Goal: Information Seeking & Learning: Learn about a topic

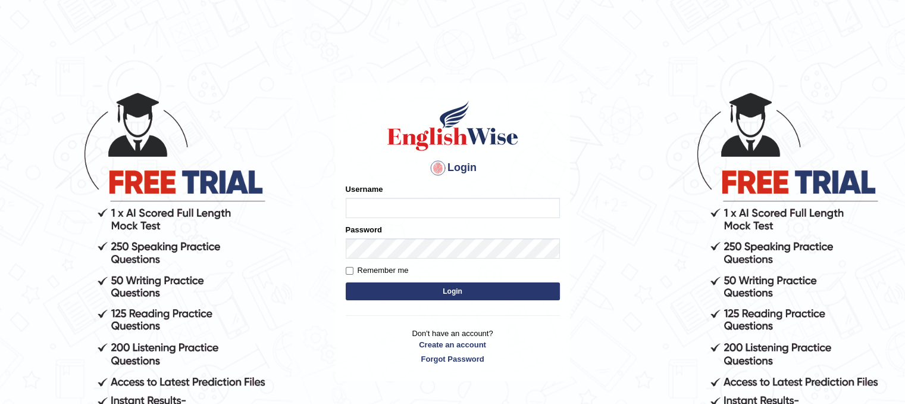
type input "Lutfia"
click at [448, 293] on button "Login" at bounding box center [453, 291] width 214 height 18
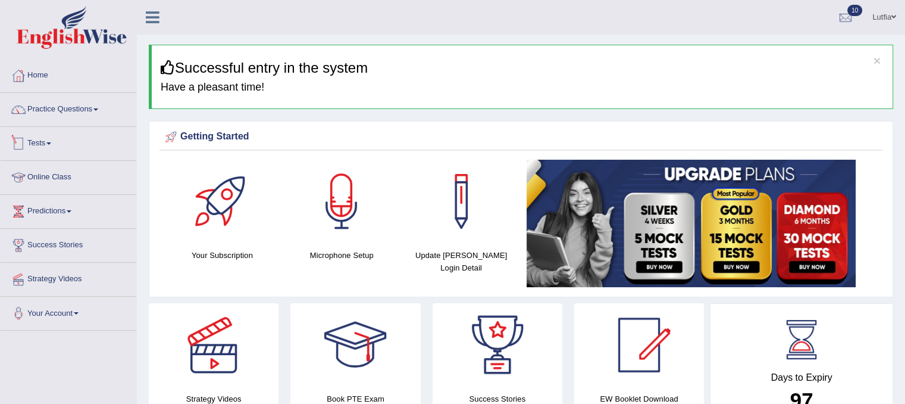
click at [50, 153] on link "Tests" at bounding box center [69, 142] width 136 height 30
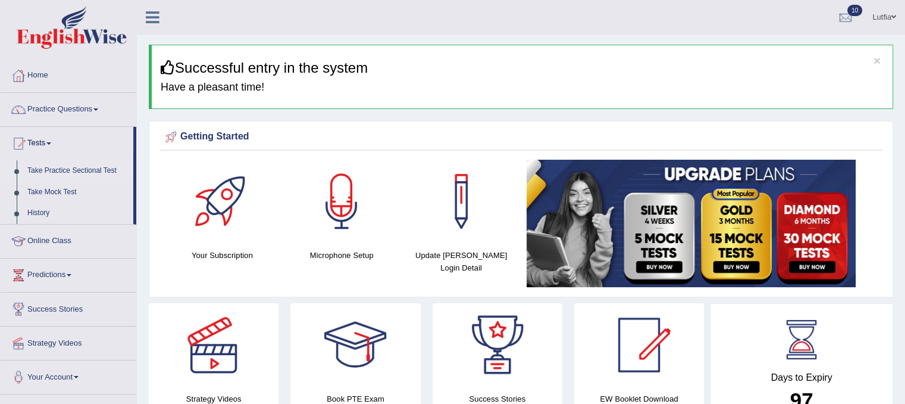
click at [90, 168] on link "Take Practice Sectional Test" at bounding box center [77, 170] width 111 height 21
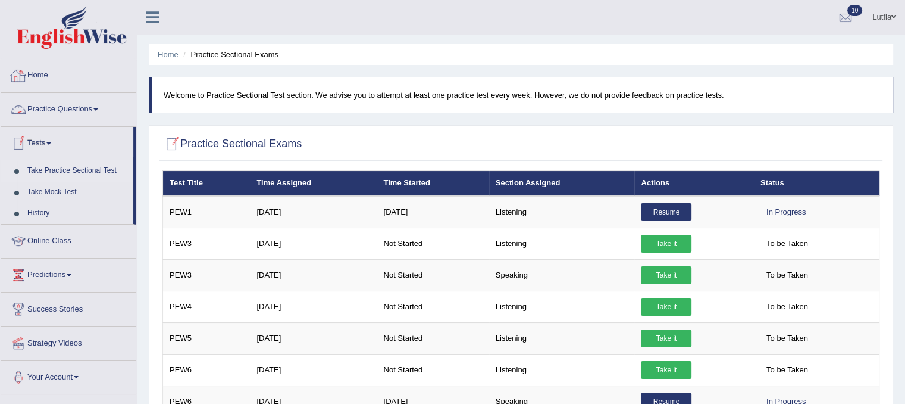
click at [57, 106] on link "Practice Questions" at bounding box center [69, 108] width 136 height 30
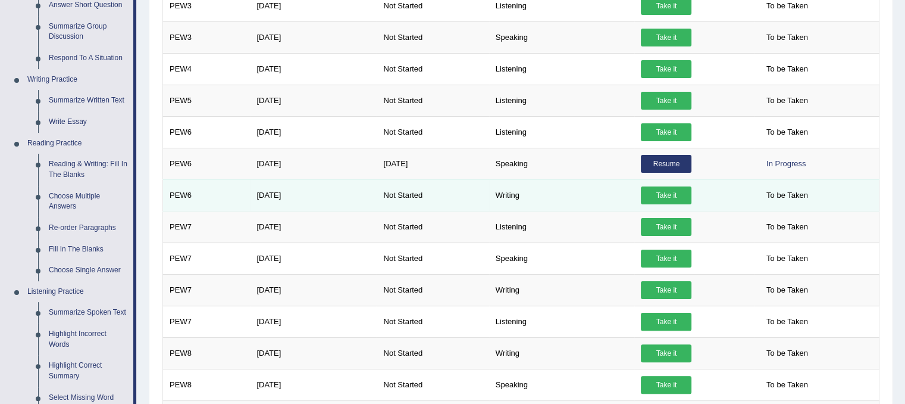
scroll to position [238, 0]
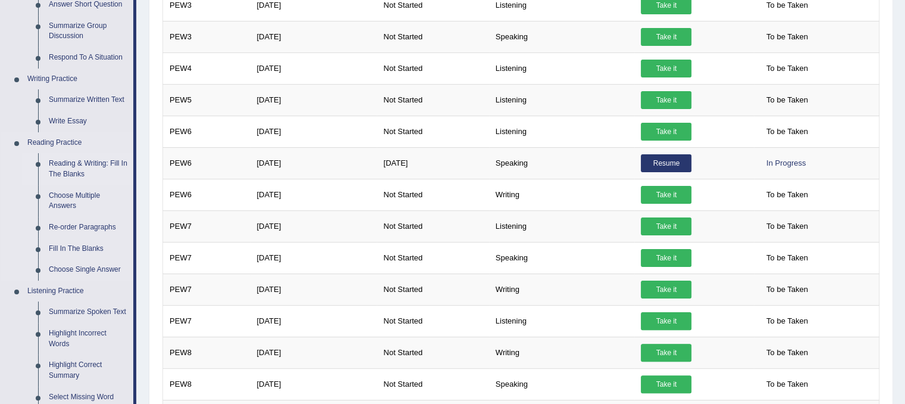
click at [72, 164] on link "Reading & Writing: Fill In The Blanks" at bounding box center [88, 169] width 90 height 32
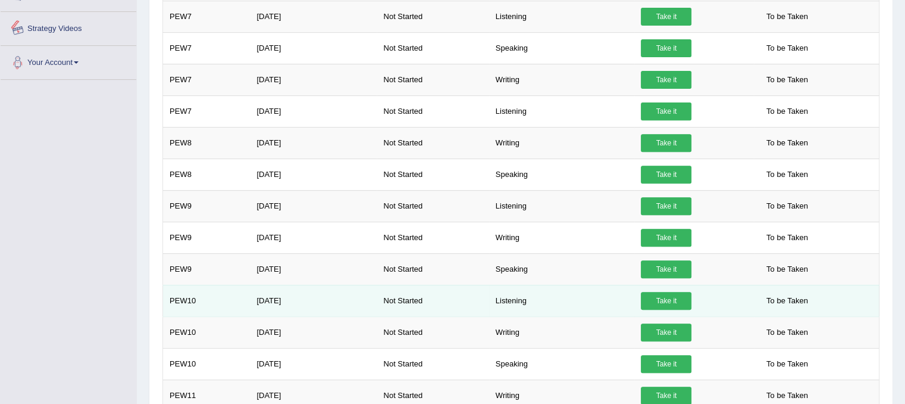
scroll to position [544, 0]
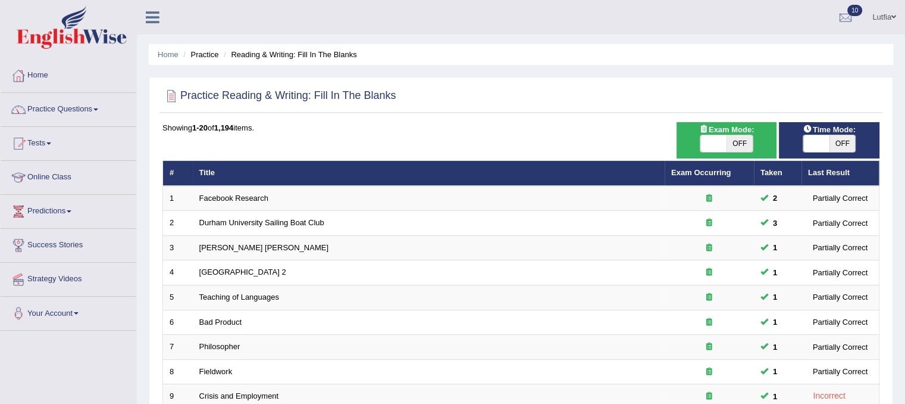
click at [749, 142] on span "OFF" at bounding box center [740, 143] width 26 height 17
checkbox input "true"
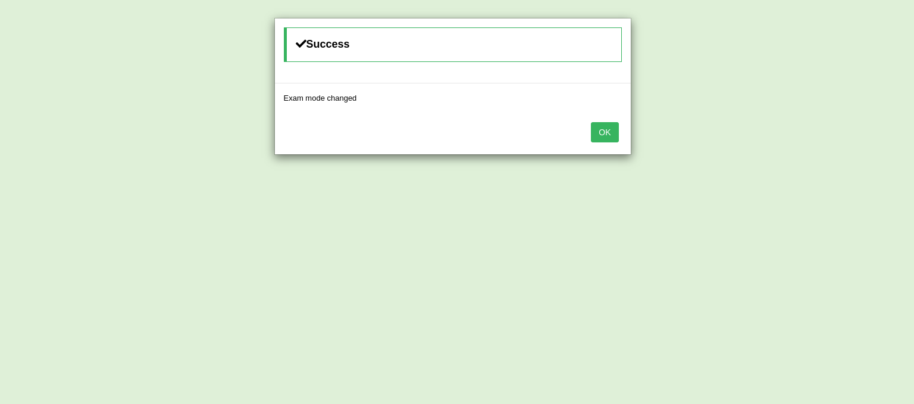
click at [612, 126] on button "OK" at bounding box center [604, 132] width 27 height 20
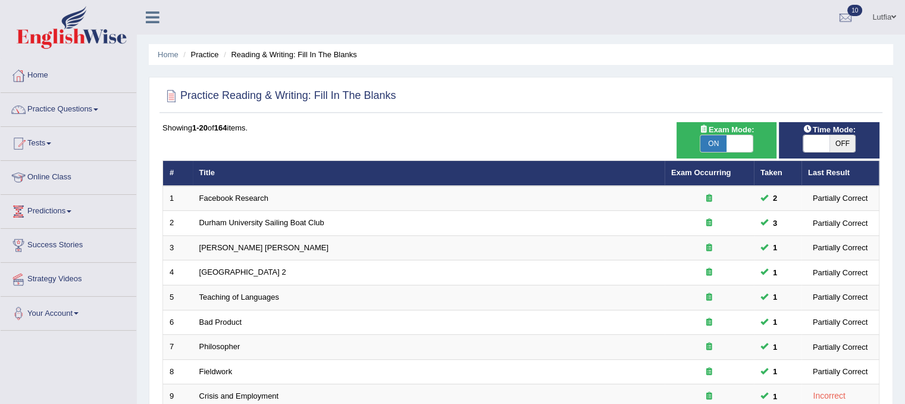
click at [836, 139] on span "OFF" at bounding box center [843, 143] width 26 height 17
checkbox input "true"
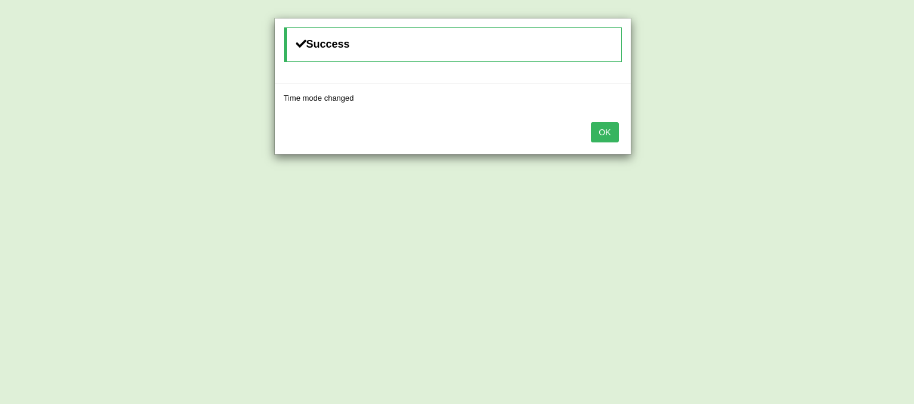
click at [608, 125] on button "OK" at bounding box center [604, 132] width 27 height 20
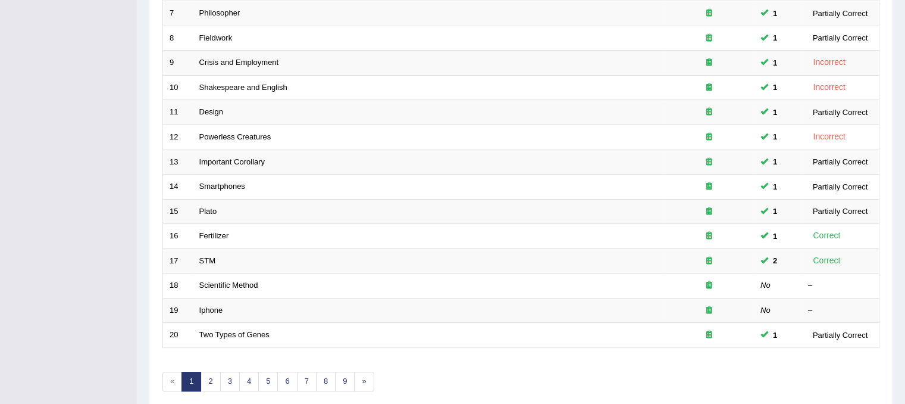
scroll to position [381, 0]
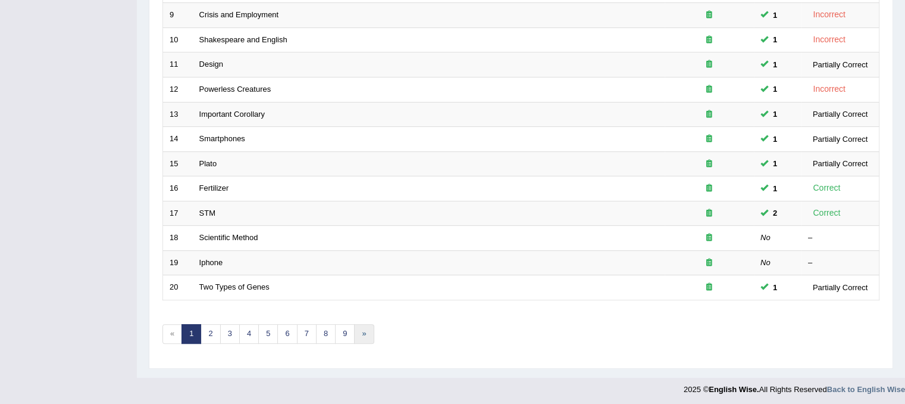
click at [355, 326] on link "»" at bounding box center [364, 334] width 20 height 20
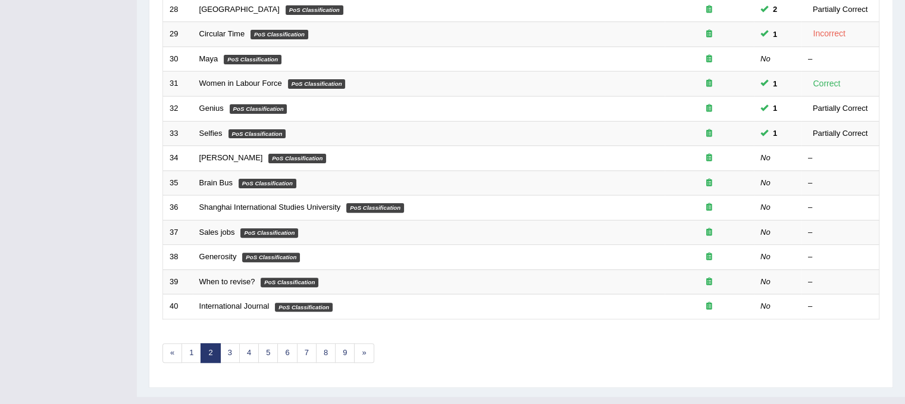
scroll to position [381, 0]
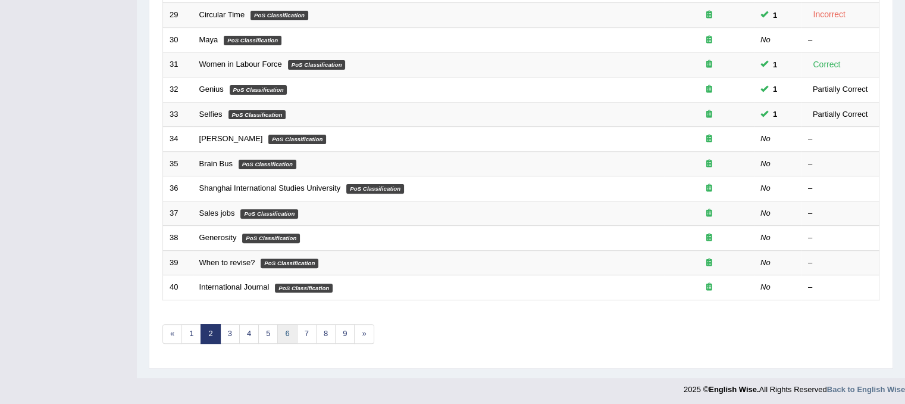
click at [289, 326] on link "6" at bounding box center [287, 334] width 20 height 20
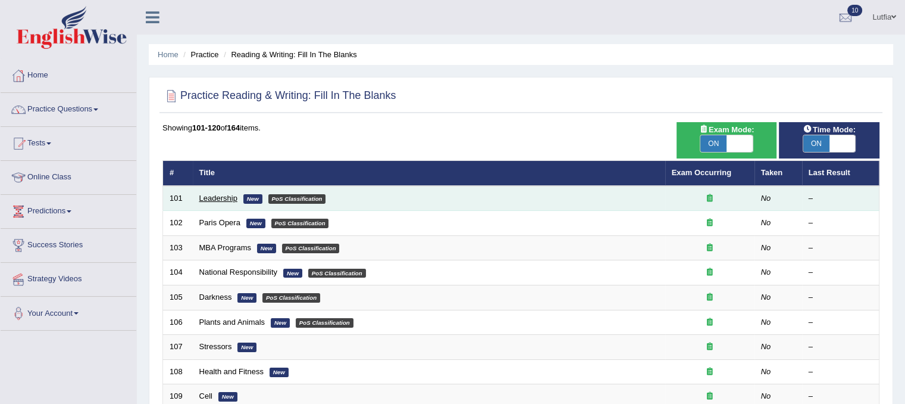
click at [216, 200] on link "Leadership" at bounding box center [218, 197] width 38 height 9
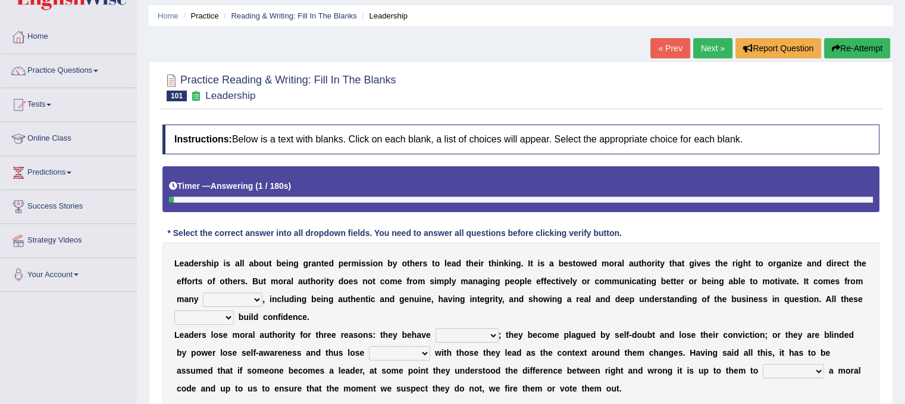
scroll to position [60, 0]
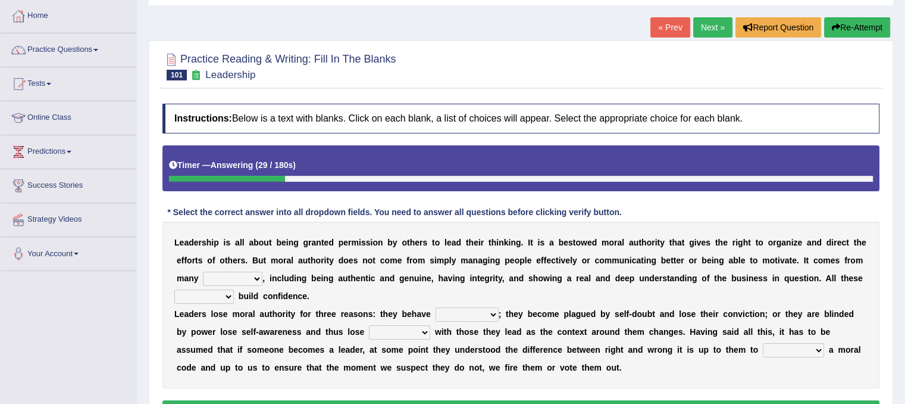
click at [261, 277] on select "sources items stamps supports" at bounding box center [233, 278] width 60 height 14
select select "supports"
click at [203, 271] on select "sources items stamps supports" at bounding box center [233, 278] width 60 height 14
click at [231, 294] on select "faith answers factors parts" at bounding box center [204, 296] width 60 height 14
select select "factors"
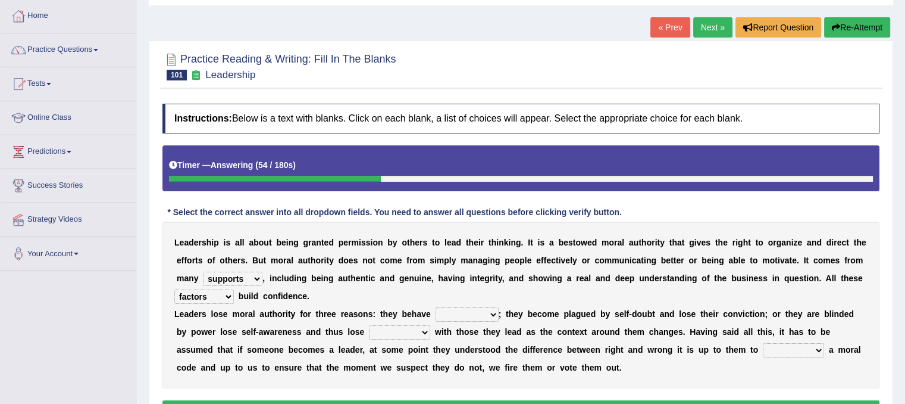
click at [174, 289] on select "faith answers factors parts" at bounding box center [204, 296] width 60 height 14
click at [480, 312] on select "usually unethically falsely unexpected" at bounding box center [467, 314] width 63 height 14
select select "usually"
click at [436, 307] on select "usually unethically falsely unexpected" at bounding box center [467, 314] width 63 height 14
click at [405, 332] on select "connect connected disconnect connection" at bounding box center [399, 332] width 61 height 14
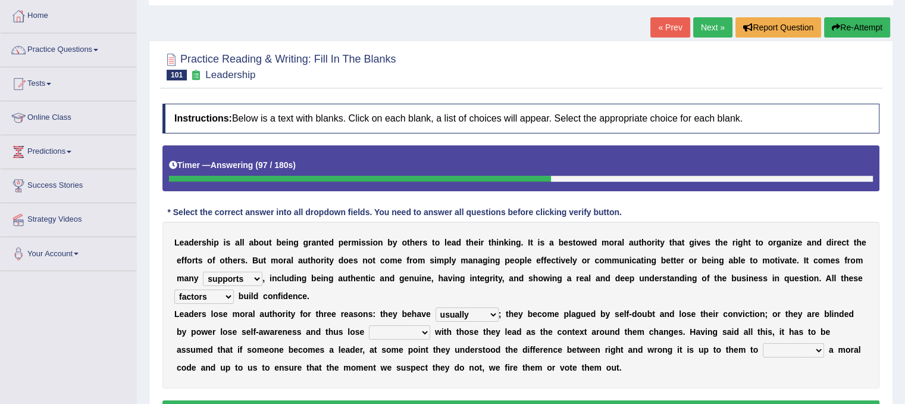
select select "connected"
click at [369, 325] on select "connect connected disconnect connection" at bounding box center [399, 332] width 61 height 14
click at [400, 330] on select "connect connected disconnect connection" at bounding box center [399, 332] width 61 height 14
click at [602, 362] on b at bounding box center [604, 367] width 5 height 10
click at [763, 352] on select "abide in abide by abide to connection" at bounding box center [793, 350] width 61 height 14
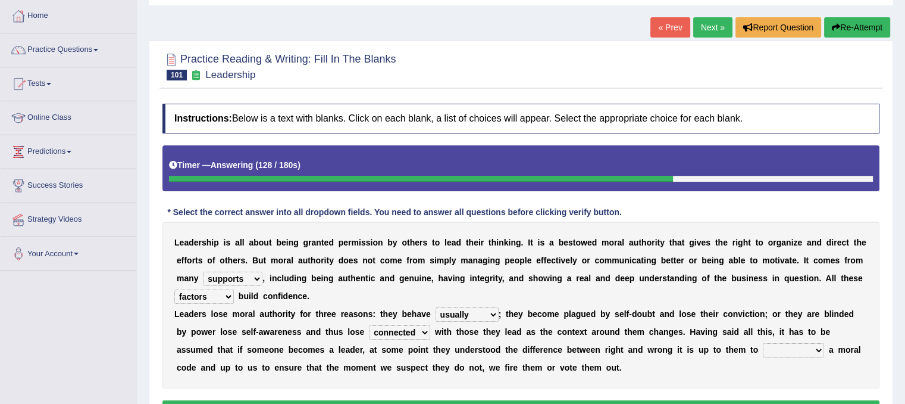
click at [763, 343] on select "abide in abide by abide to connection" at bounding box center [793, 350] width 61 height 14
click at [763, 350] on select "abide in abide by abide to connection" at bounding box center [793, 350] width 61 height 14
select select "abide in"
click at [763, 343] on select "abide in abide by abide to connection" at bounding box center [793, 350] width 61 height 14
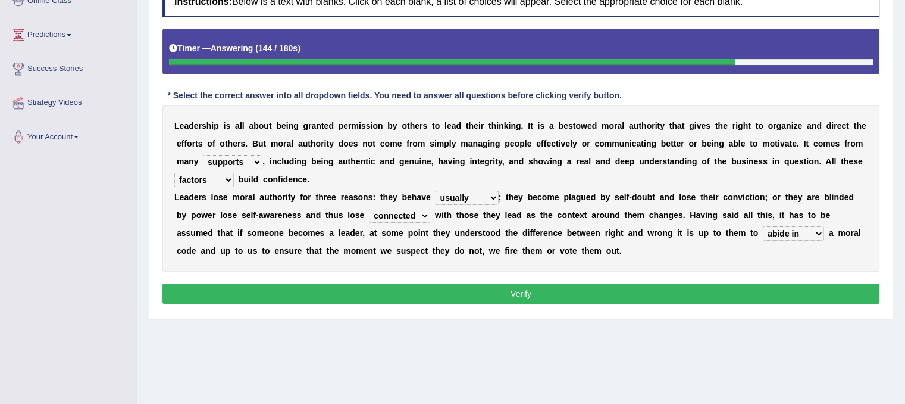
scroll to position [179, 0]
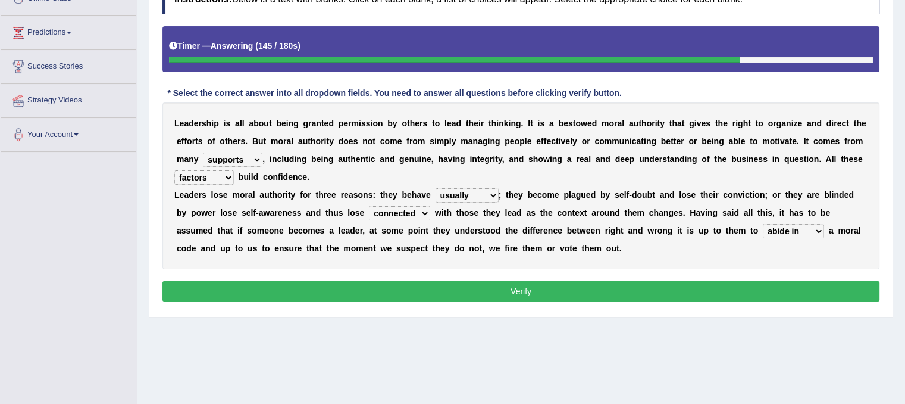
click at [543, 286] on button "Verify" at bounding box center [520, 291] width 717 height 20
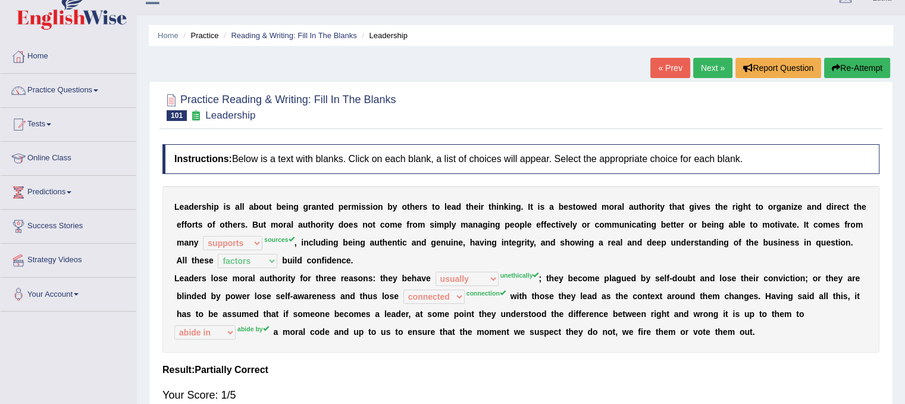
scroll to position [0, 0]
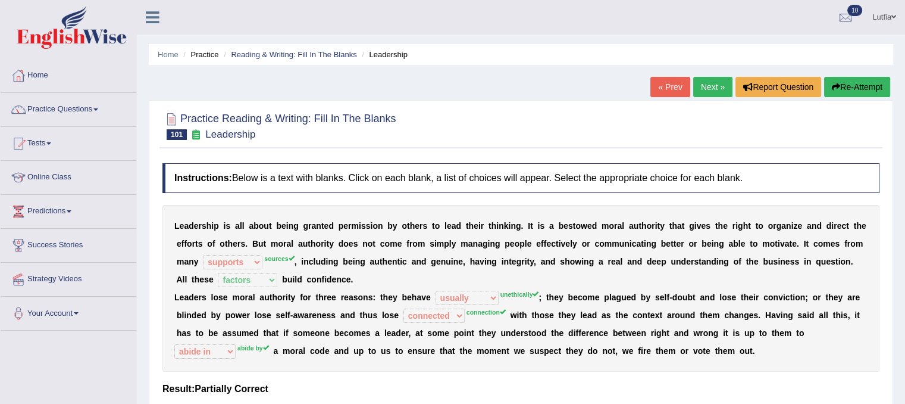
click at [715, 86] on link "Next »" at bounding box center [712, 87] width 39 height 20
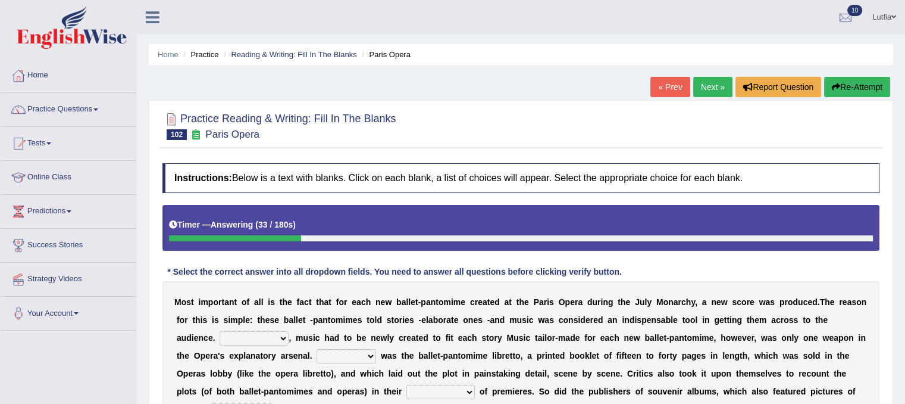
click at [273, 338] on select "However Nevertheless In fact Therefore" at bounding box center [254, 338] width 69 height 14
select select "Therefore"
click at [220, 331] on select "However Nevertheless In fact Therefore" at bounding box center [254, 338] width 69 height 14
click at [273, 341] on select "However Nevertheless In fact Therefore" at bounding box center [254, 338] width 69 height 14
click at [273, 340] on select "However Nevertheless In fact Therefore" at bounding box center [254, 338] width 69 height 14
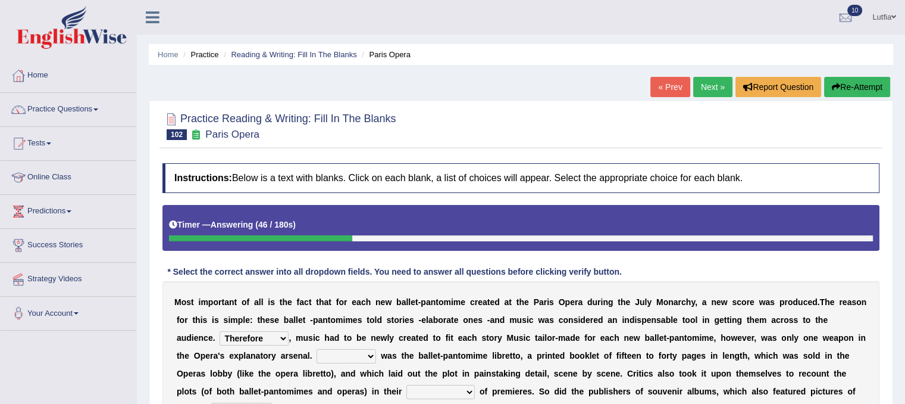
scroll to position [60, 0]
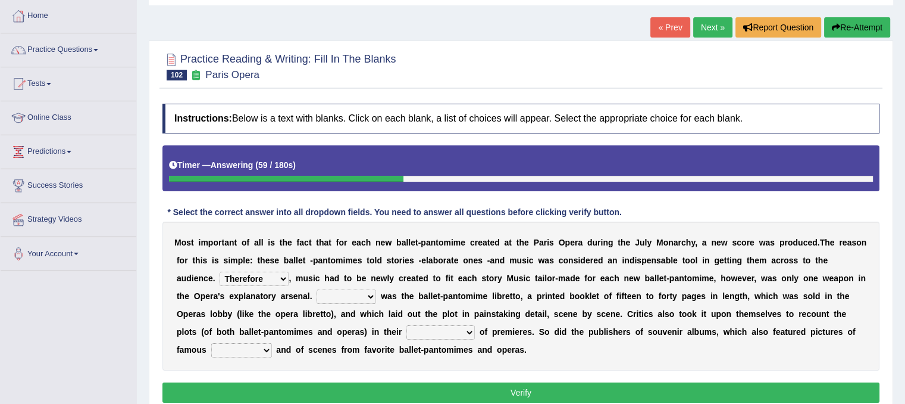
click at [373, 296] on select "Another Others It Also" at bounding box center [347, 296] width 60 height 14
select select "It"
click at [317, 289] on select "Another Others It Also" at bounding box center [347, 296] width 60 height 14
click at [462, 331] on select "views reviews overviews supervisions" at bounding box center [440, 332] width 68 height 14
select select "reviews"
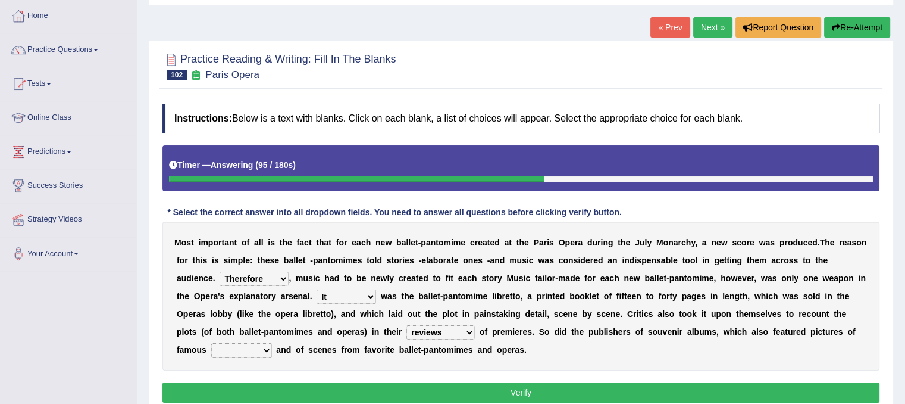
click at [406, 325] on select "views reviews overviews supervisions" at bounding box center [440, 332] width 68 height 14
click at [257, 347] on select "teachers students performers drivers" at bounding box center [241, 350] width 61 height 14
select select "performers"
click at [211, 343] on select "teachers students performers drivers" at bounding box center [241, 350] width 61 height 14
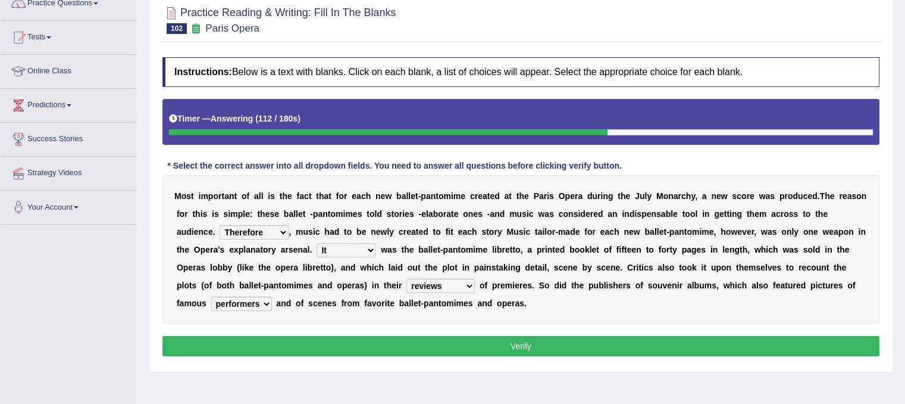
scroll to position [179, 0]
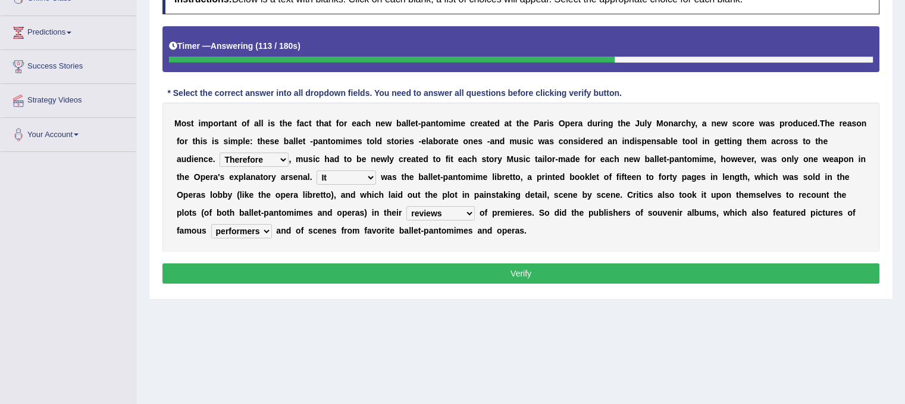
click at [364, 279] on button "Verify" at bounding box center [520, 273] width 717 height 20
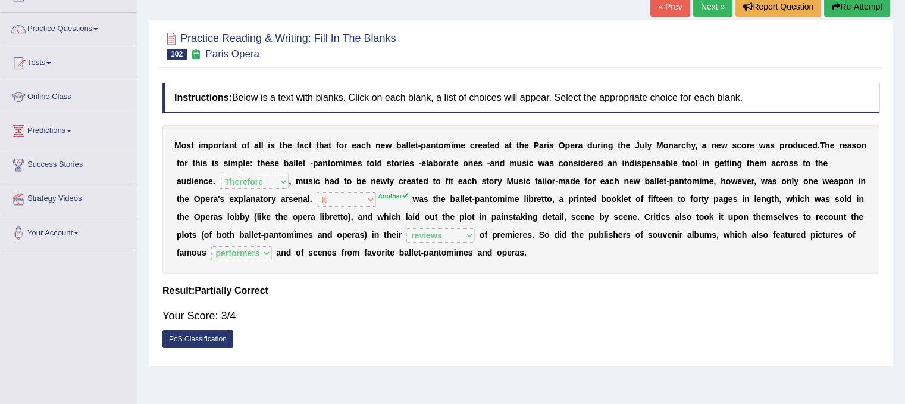
scroll to position [60, 0]
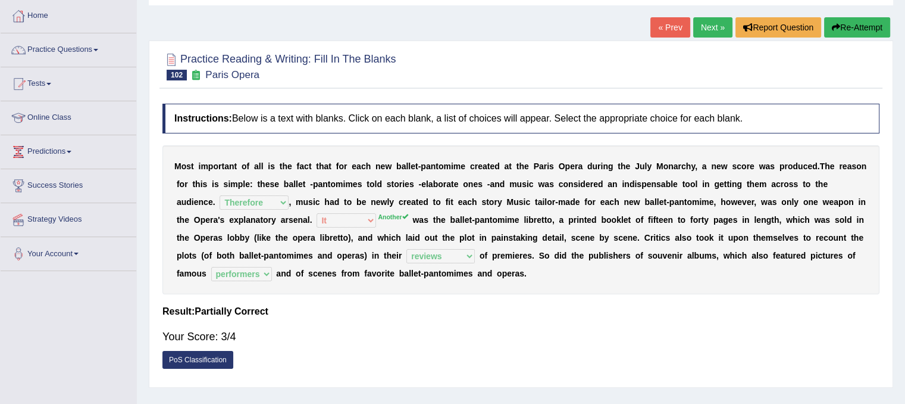
click at [712, 26] on link "Next »" at bounding box center [712, 27] width 39 height 20
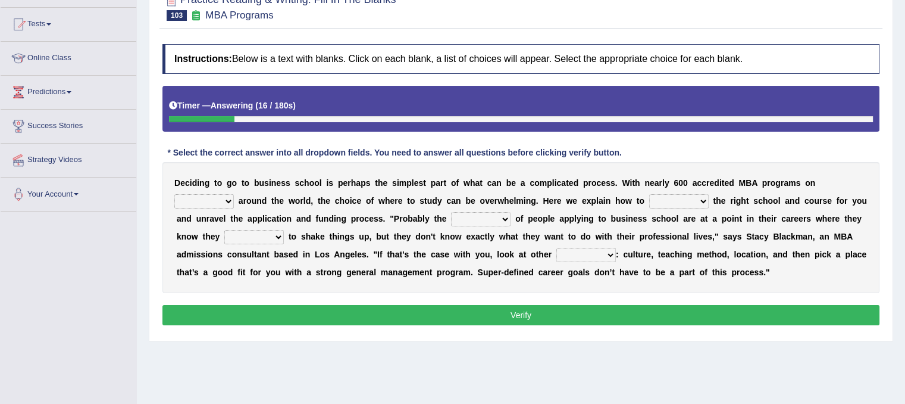
click at [230, 200] on select "offer provide give take" at bounding box center [204, 201] width 60 height 14
select select "offer"
click at [174, 194] on select "offer provide give take" at bounding box center [204, 201] width 60 height 14
click at [678, 198] on select "recognize select choose identify" at bounding box center [679, 201] width 60 height 14
select select "choose"
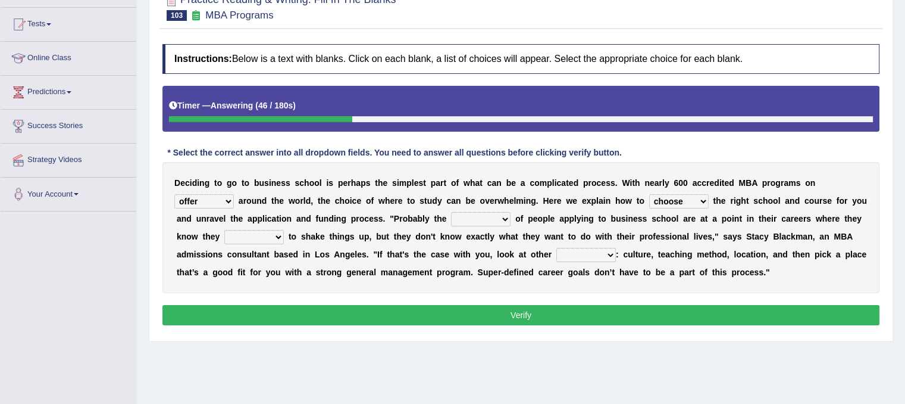
click at [649, 194] on select "recognize select choose identify" at bounding box center [679, 201] width 60 height 14
click at [693, 203] on select "recognize select choose identify" at bounding box center [679, 201] width 60 height 14
click at [443, 240] on div "D e c i d i n g t o g o t o b u s i n e s s s c h o o l i s p e r h a p s t h e…" at bounding box center [520, 227] width 717 height 131
click at [487, 218] on select "few many majority minority" at bounding box center [481, 219] width 60 height 14
click at [451, 212] on select "few many majority minority" at bounding box center [481, 219] width 60 height 14
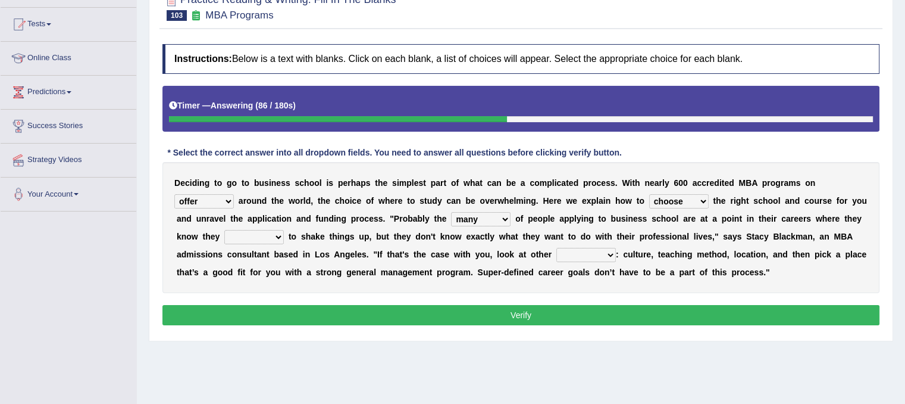
click at [499, 218] on select "few many majority minority" at bounding box center [481, 219] width 60 height 14
select select "majority"
click at [451, 212] on select "few many majority minority" at bounding box center [481, 219] width 60 height 14
click at [268, 236] on select "expect plan want choose" at bounding box center [254, 237] width 60 height 14
select select "plan"
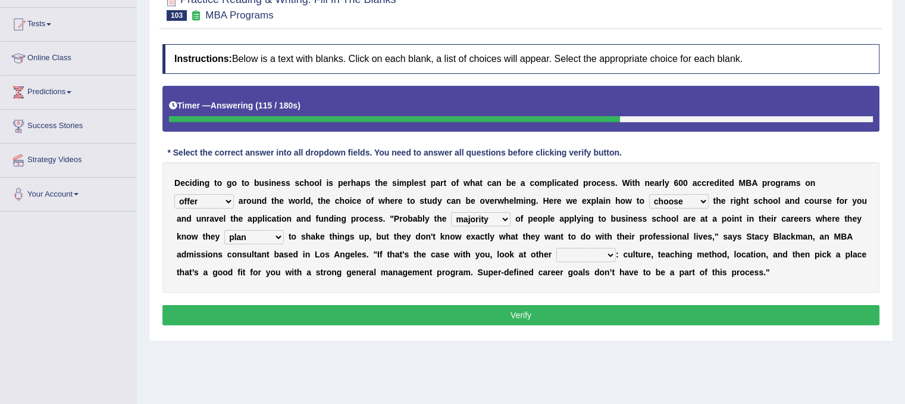
click at [224, 230] on select "expect plan want choose" at bounding box center [254, 237] width 60 height 14
click at [578, 251] on select "standards factors rules criteria" at bounding box center [586, 255] width 60 height 14
select select "criteria"
click at [556, 248] on select "standards factors rules criteria" at bounding box center [586, 255] width 60 height 14
click at [578, 307] on button "Verify" at bounding box center [520, 315] width 717 height 20
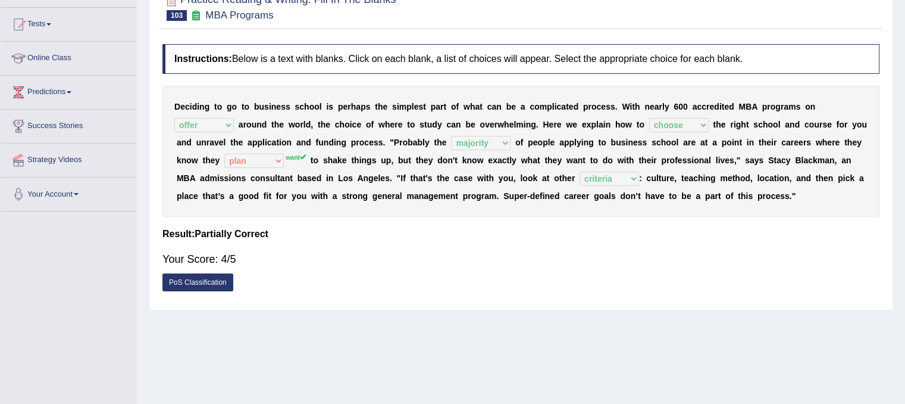
click at [497, 288] on div "PoS Classification" at bounding box center [520, 283] width 717 height 21
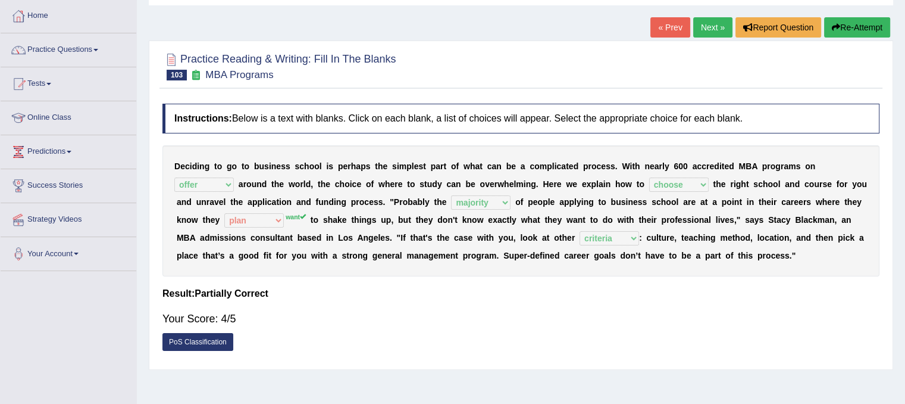
click at [718, 24] on link "Next »" at bounding box center [712, 27] width 39 height 20
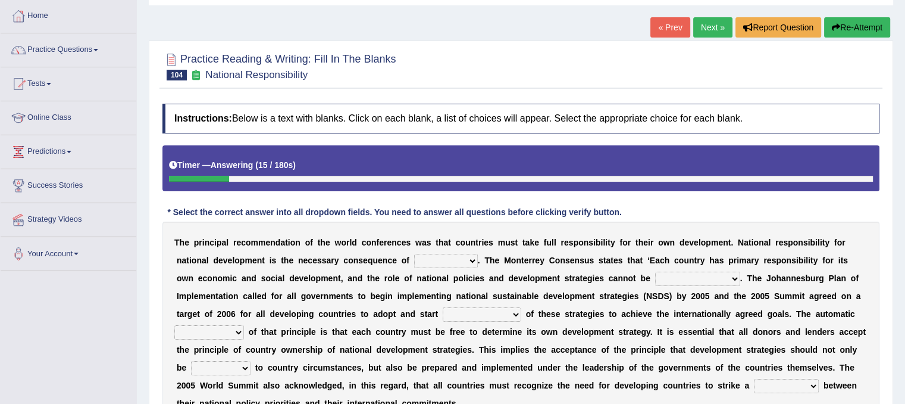
click at [448, 259] on select "hospitality sovereignty punctuality curiosity" at bounding box center [446, 261] width 64 height 14
select select "sovereignty"
click at [414, 254] on select "hospitality sovereignty punctuality curiosity" at bounding box center [446, 261] width 64 height 14
click at [698, 278] on select "employed enquired explored over-emphasized" at bounding box center [697, 278] width 85 height 14
select select "over-emphasized"
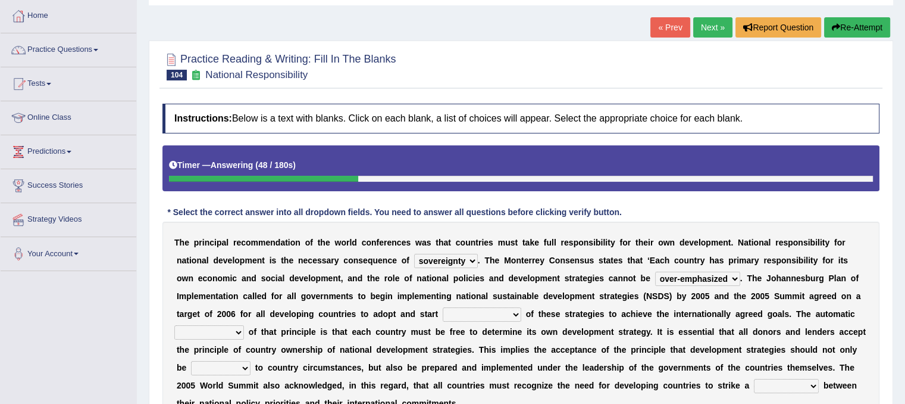
click at [655, 271] on select "employed enquired explored over-emphasized" at bounding box center [697, 278] width 85 height 14
click at [479, 313] on select "implementation policy implication implant" at bounding box center [482, 314] width 79 height 14
click at [443, 307] on select "implementation policy implication implant" at bounding box center [482, 314] width 79 height 14
click at [509, 313] on select "implementation policy implication implant" at bounding box center [482, 314] width 79 height 14
select select "implication"
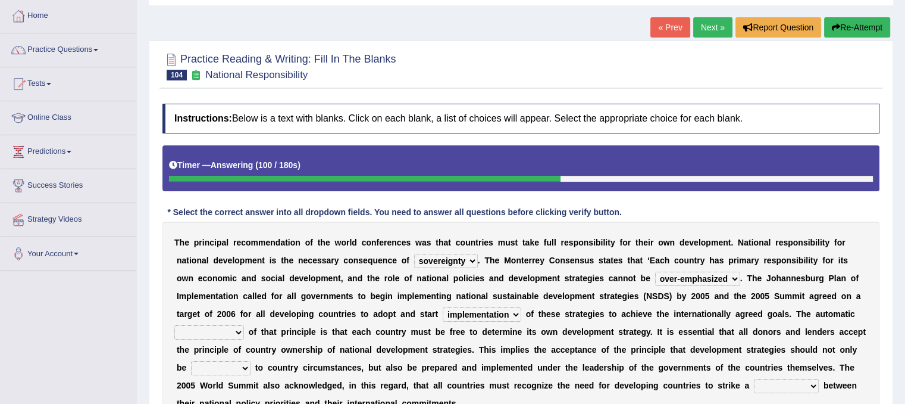
click at [443, 307] on select "implementation policy implication implant" at bounding box center [482, 314] width 79 height 14
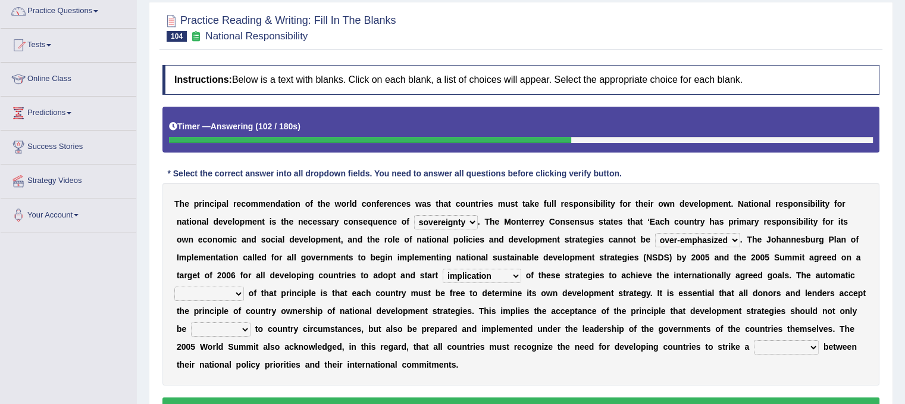
scroll to position [119, 0]
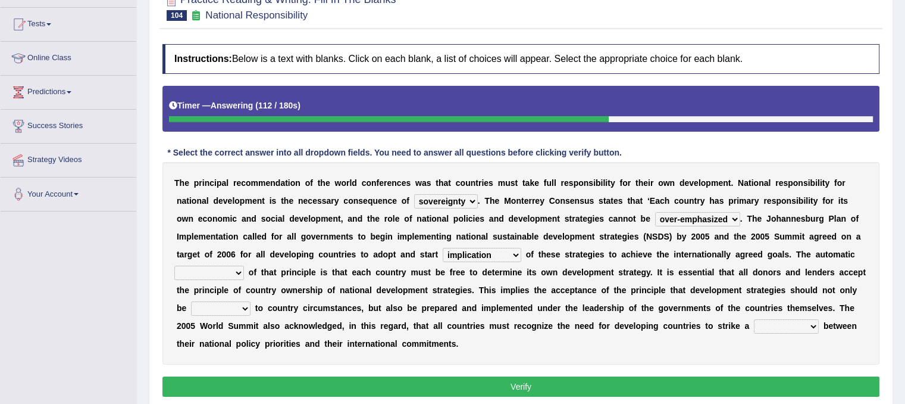
click at [238, 272] on select "reason contradiction corollary collocation" at bounding box center [209, 272] width 70 height 14
select select "contradiction"
click at [174, 265] on select "reason contradiction corollary collocation" at bounding box center [209, 272] width 70 height 14
click at [249, 307] on select "against adopted attended attuned" at bounding box center [221, 308] width 60 height 14
select select "against"
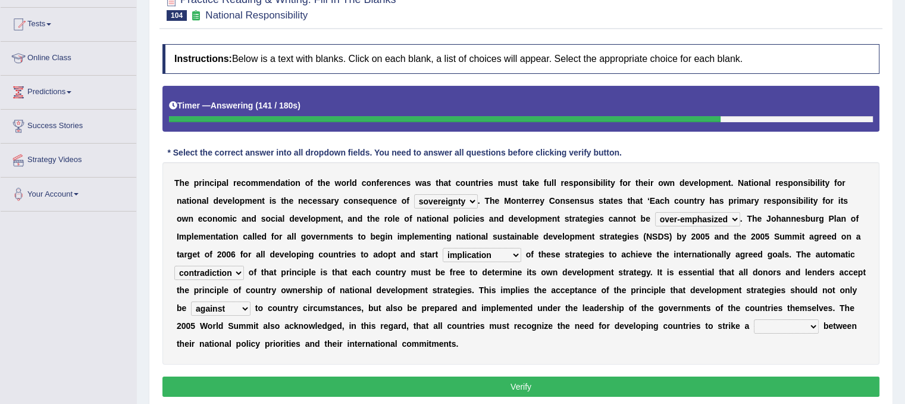
click at [191, 301] on select "against adopted attended attuned" at bounding box center [221, 308] width 60 height 14
click at [787, 323] on select "difference surveillance balance patience" at bounding box center [786, 326] width 65 height 14
select select "surveillance"
click at [754, 319] on select "difference surveillance balance patience" at bounding box center [786, 326] width 65 height 14
click at [754, 381] on button "Verify" at bounding box center [520, 386] width 717 height 20
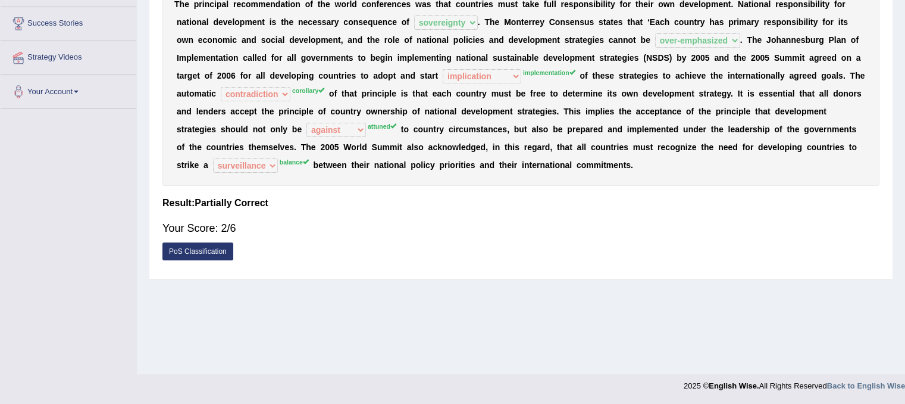
scroll to position [0, 0]
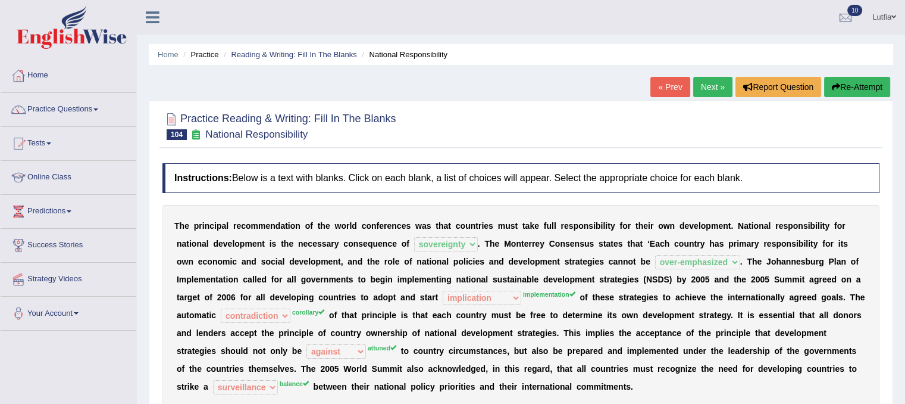
click at [712, 89] on link "Next »" at bounding box center [712, 87] width 39 height 20
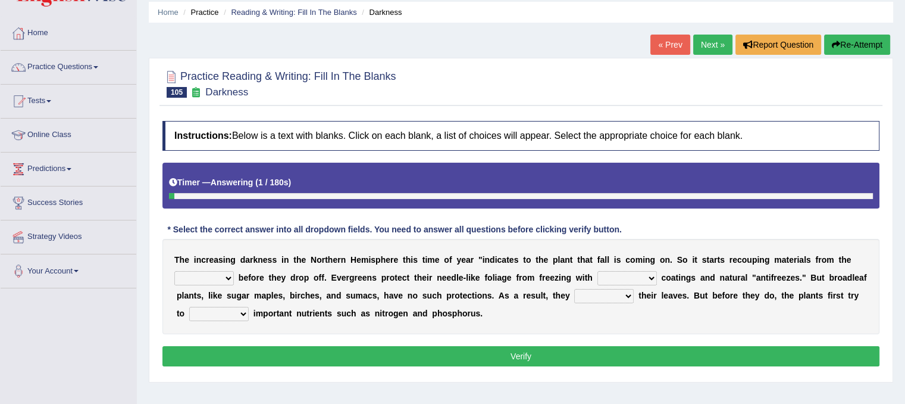
scroll to position [60, 0]
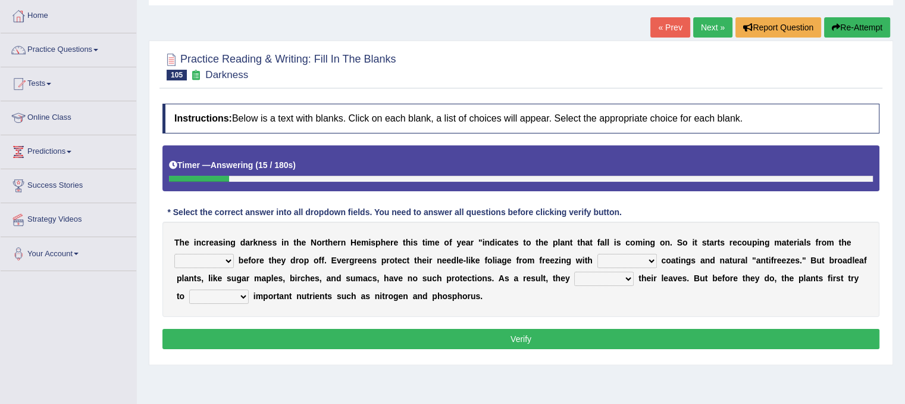
click at [227, 257] on select "trunks leaves branches roots" at bounding box center [204, 261] width 60 height 14
select select "leaves"
click at [174, 254] on select "trunks leaves branches roots" at bounding box center [204, 261] width 60 height 14
click at [648, 259] on select "watery sticky waxy booty" at bounding box center [628, 261] width 60 height 14
select select "waxy"
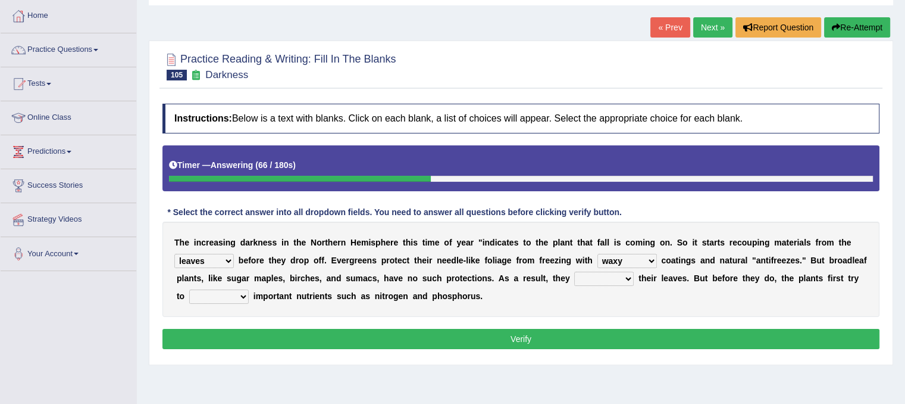
click at [598, 254] on select "watery sticky waxy booty" at bounding box center [628, 261] width 60 height 14
click at [649, 262] on select "watery sticky waxy booty" at bounding box center [628, 261] width 60 height 14
click at [618, 277] on select "brought beat shed collected" at bounding box center [604, 278] width 60 height 14
select select "shed"
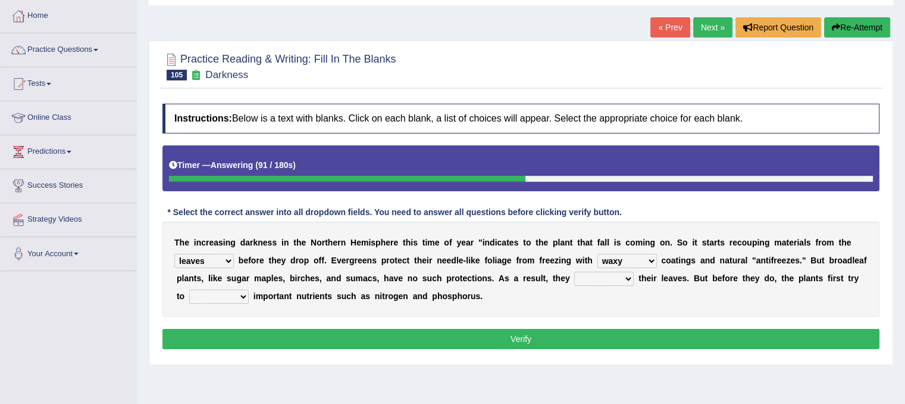
click at [574, 271] on select "brought beat shed collected" at bounding box center [604, 278] width 60 height 14
click at [236, 293] on select "save convene salvage call" at bounding box center [219, 296] width 60 height 14
click at [189, 289] on select "save convene salvage call" at bounding box center [219, 296] width 60 height 14
click at [233, 294] on select "save convene salvage call" at bounding box center [219, 296] width 60 height 14
select select "salvage"
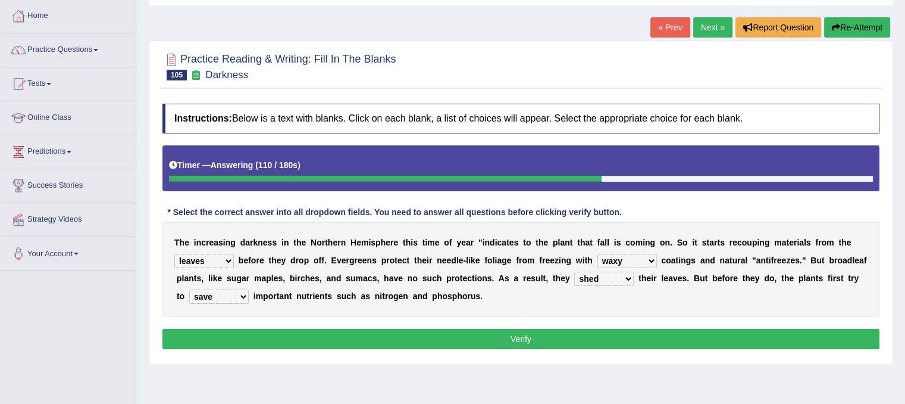
click at [189, 289] on select "save convene salvage call" at bounding box center [219, 296] width 60 height 14
click at [280, 335] on button "Verify" at bounding box center [520, 339] width 717 height 20
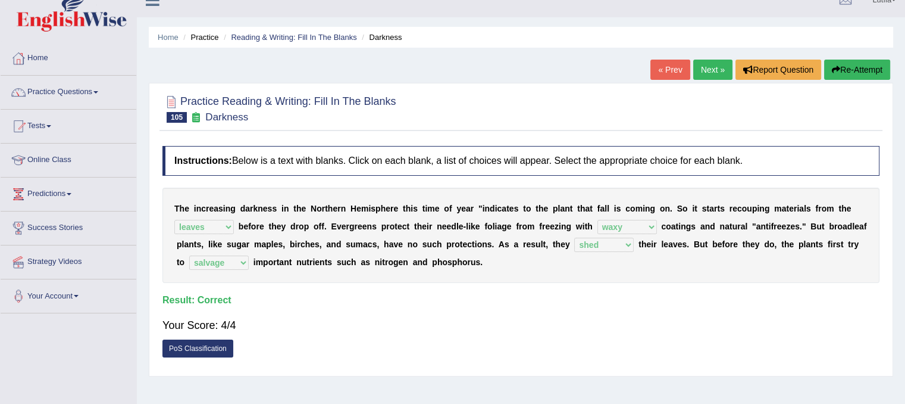
scroll to position [0, 0]
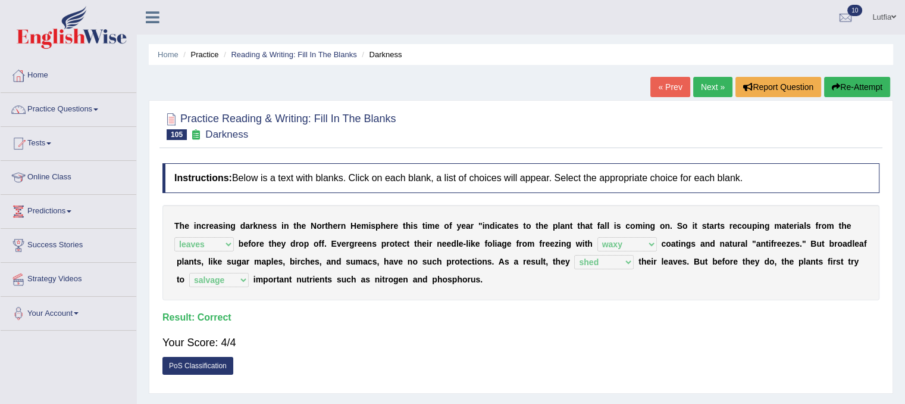
click at [717, 85] on link "Next »" at bounding box center [712, 87] width 39 height 20
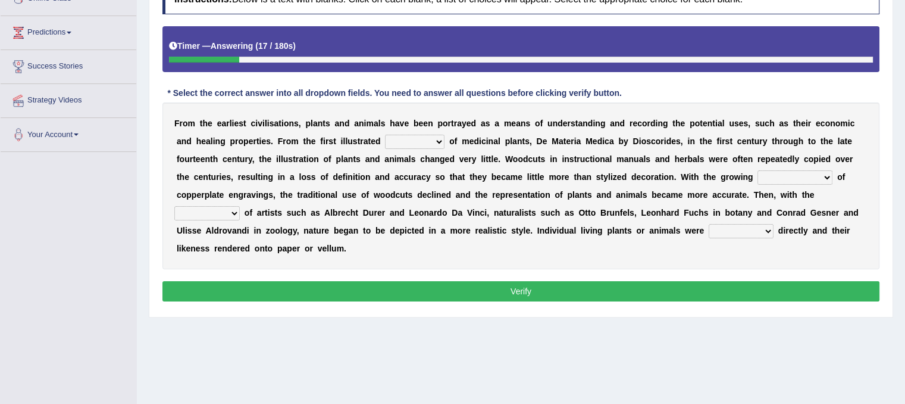
click at [417, 136] on select "seperate deletion catalogue segregate" at bounding box center [415, 142] width 60 height 14
select select "segregate"
click at [385, 135] on select "seperate deletion catalogue segregate" at bounding box center [415, 142] width 60 height 14
click at [826, 173] on select "understanding popularity options unusualness" at bounding box center [795, 177] width 75 height 14
select select "popularity"
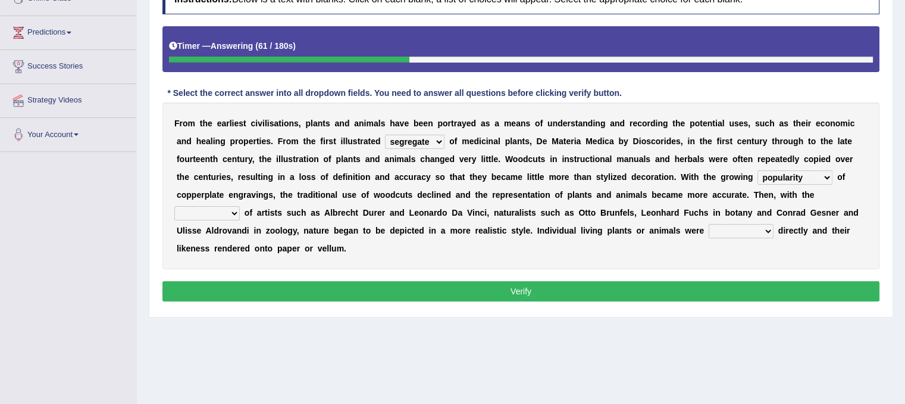
click at [758, 170] on select "understanding popularity options unusualness" at bounding box center [795, 177] width 75 height 14
click at [226, 210] on select "deactivation outgrowth emergence abandon" at bounding box center [206, 213] width 65 height 14
select select "outgrowth"
click at [174, 206] on select "deactivation outgrowth emergence abandon" at bounding box center [206, 213] width 65 height 14
click at [743, 230] on select "observed overlooked disregarded ignorant" at bounding box center [741, 231] width 65 height 14
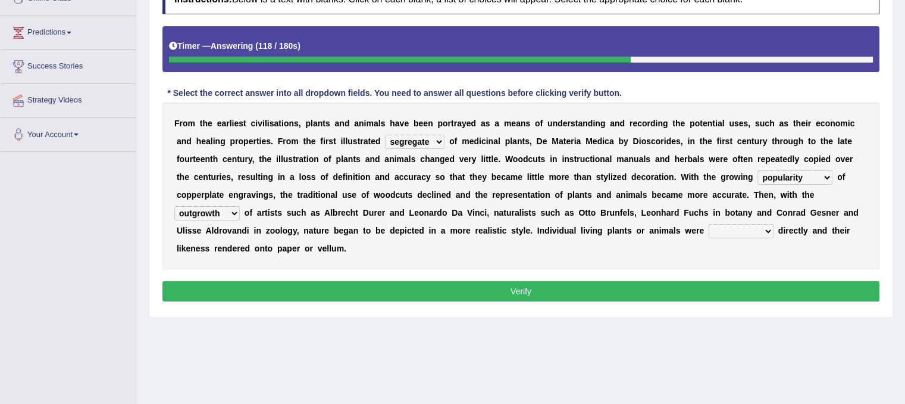
select select "overlooked"
click at [709, 224] on select "observed overlooked disregarded ignorant" at bounding box center [741, 231] width 65 height 14
click at [639, 286] on button "Verify" at bounding box center [520, 291] width 717 height 20
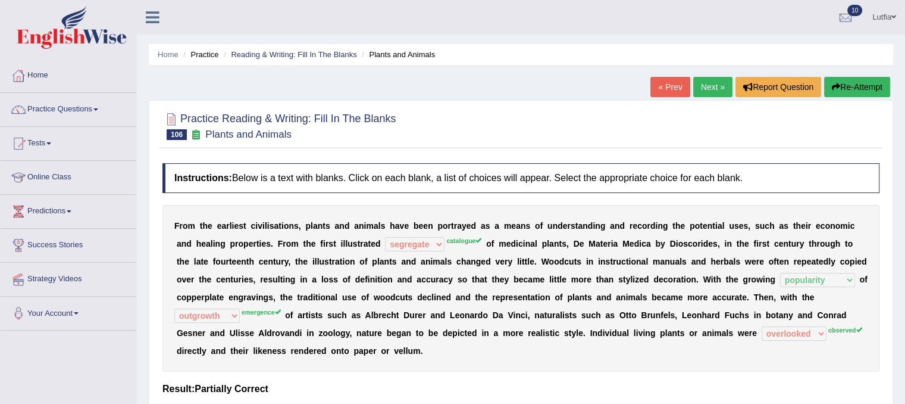
click at [704, 82] on link "Next »" at bounding box center [712, 87] width 39 height 20
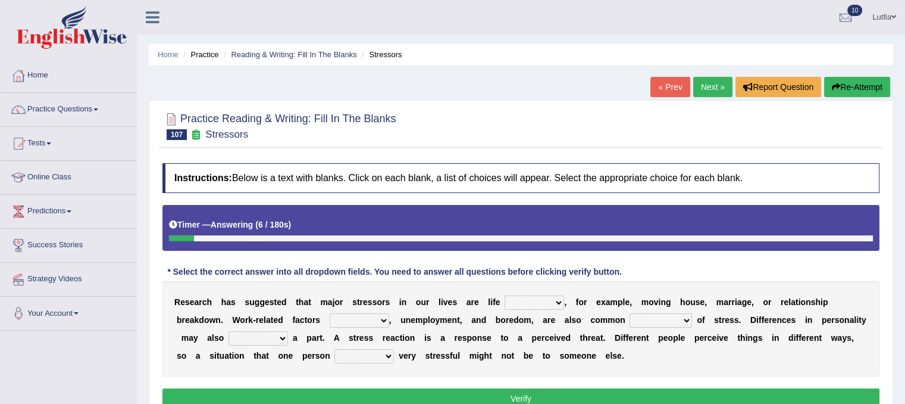
click at [540, 302] on select "savings patterns changes around" at bounding box center [535, 302] width 60 height 14
select select "changes"
click at [505, 295] on select "savings patterns changes around" at bounding box center [535, 302] width 60 height 14
click at [367, 320] on select "excluding including relating related" at bounding box center [360, 320] width 60 height 14
select select "including"
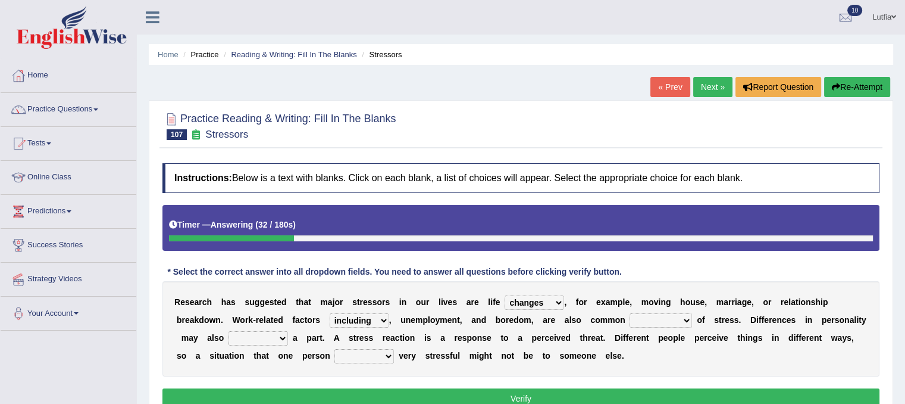
click at [330, 313] on select "excluding including relating related" at bounding box center [360, 320] width 60 height 14
click at [683, 318] on select "causes outcomes procedures remedies" at bounding box center [661, 320] width 62 height 14
select select "causes"
click at [630, 313] on select "causes outcomes procedures remedies" at bounding box center [661, 320] width 62 height 14
click at [276, 336] on select "give send play stay" at bounding box center [259, 338] width 60 height 14
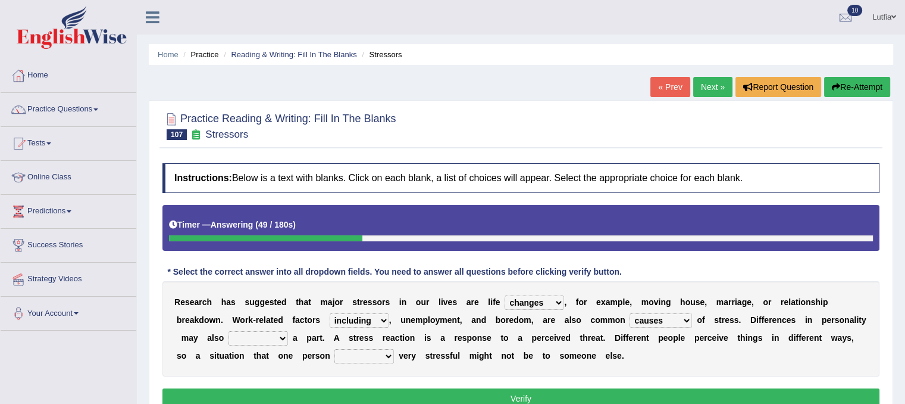
select select "play"
click at [229, 331] on select "give send play stay" at bounding box center [259, 338] width 60 height 14
click at [374, 355] on select "grows living finds renew" at bounding box center [364, 356] width 60 height 14
select select "finds"
click at [334, 349] on select "grows living finds renew" at bounding box center [364, 356] width 60 height 14
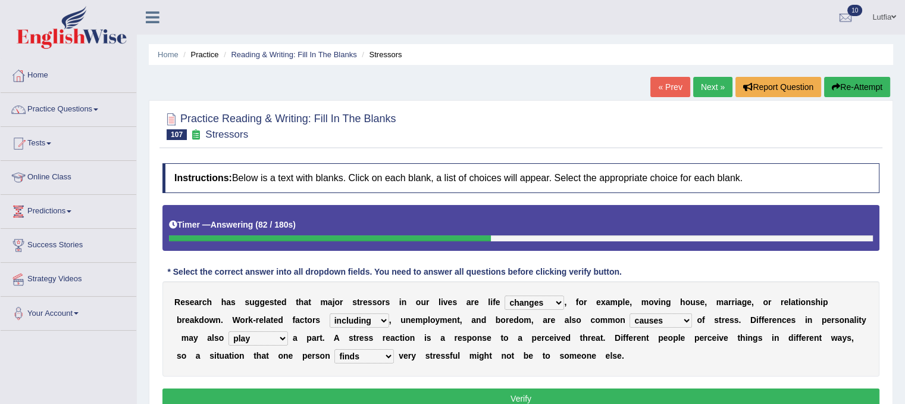
scroll to position [60, 0]
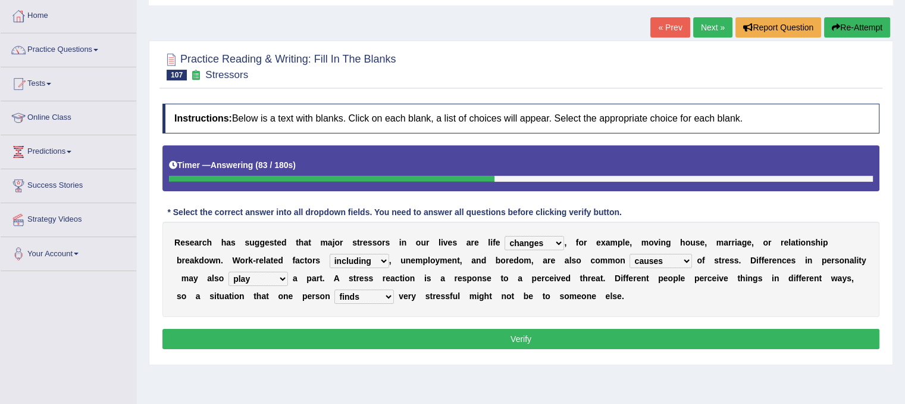
click at [423, 341] on button "Verify" at bounding box center [520, 339] width 717 height 20
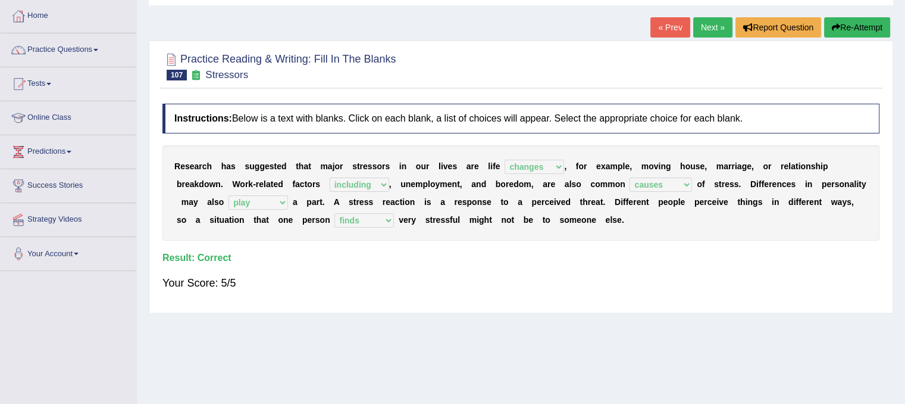
click at [703, 27] on link "Next »" at bounding box center [712, 27] width 39 height 20
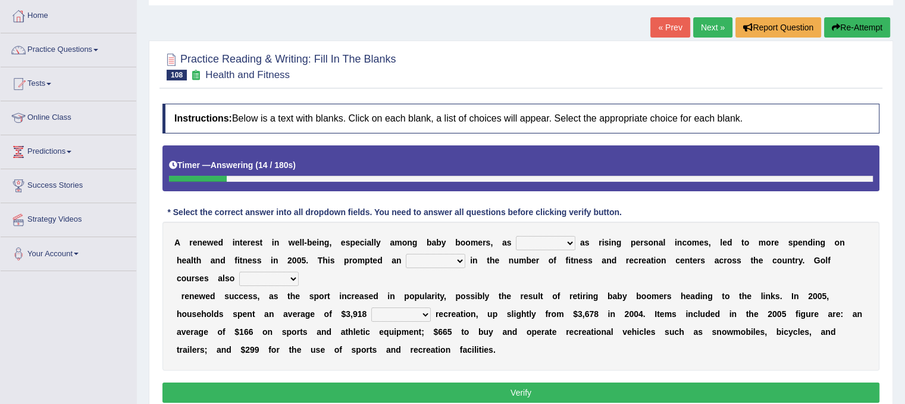
click at [565, 240] on select "expansion enjoyed on well" at bounding box center [546, 243] width 60 height 14
select select "well"
click at [516, 236] on select "expansion enjoyed on well" at bounding box center [546, 243] width 60 height 14
click at [567, 242] on select "expansion enjoyed on well" at bounding box center [546, 243] width 60 height 14
click at [410, 269] on div "A r e n e w e d i n t e r e s t i n w e l l - b e i n g , e s p e c i a l l y a…" at bounding box center [520, 295] width 717 height 149
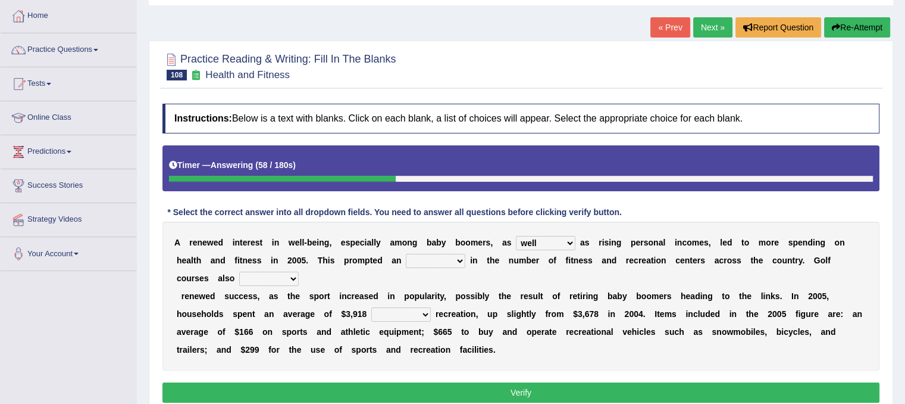
click at [457, 258] on select "good expansion movement lacked" at bounding box center [436, 261] width 60 height 14
select select "lacked"
click at [406, 254] on select "good expansion movement lacked" at bounding box center [436, 261] width 60 height 14
click at [274, 274] on select "smooth modelling played enjoyed" at bounding box center [269, 278] width 60 height 14
select select "played"
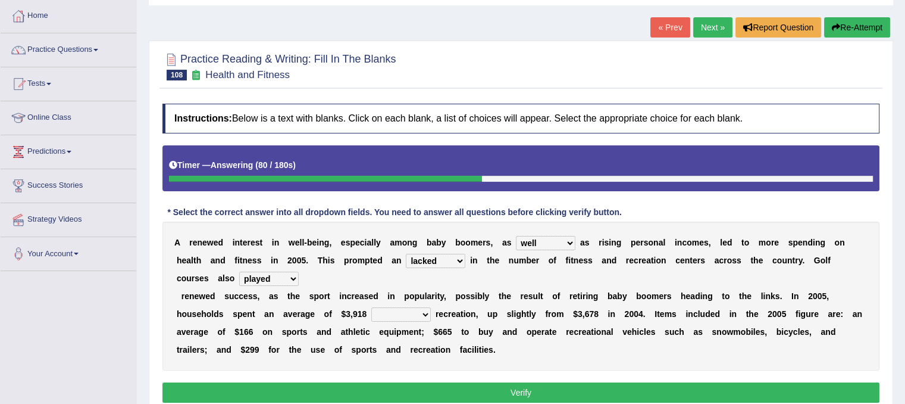
click at [239, 271] on select "smooth modelling played enjoyed" at bounding box center [269, 278] width 60 height 14
click at [419, 313] on select "on of for with" at bounding box center [401, 314] width 60 height 14
select select "on"
click at [371, 307] on select "on of for with" at bounding box center [401, 314] width 60 height 14
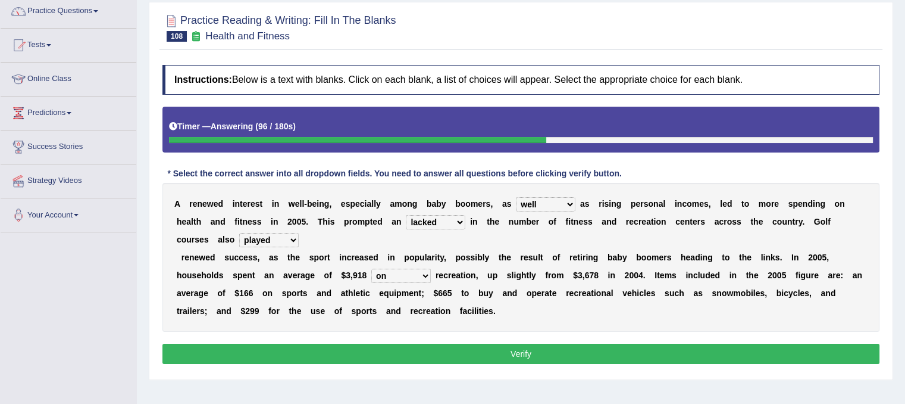
scroll to position [119, 0]
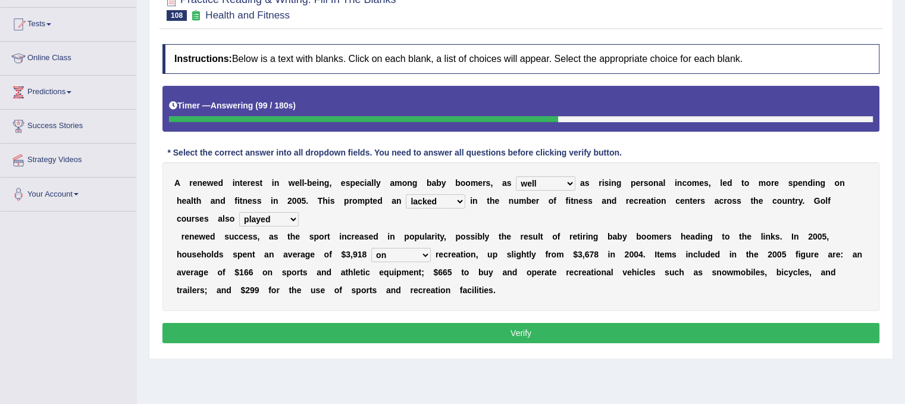
click at [434, 330] on button "Verify" at bounding box center [520, 333] width 717 height 20
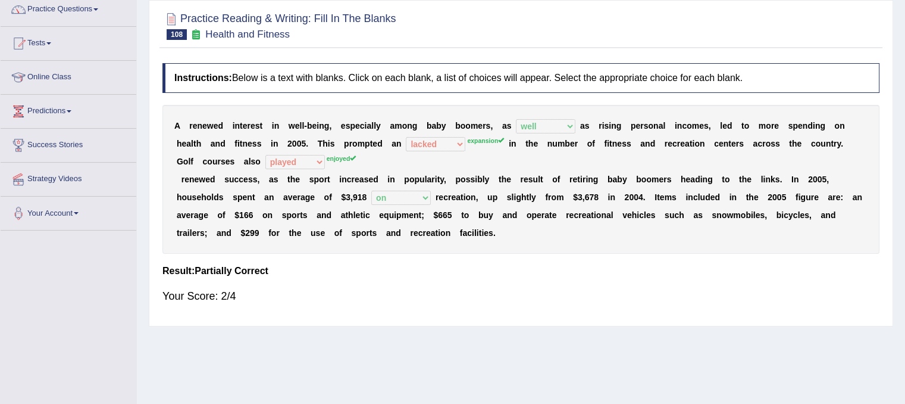
scroll to position [0, 0]
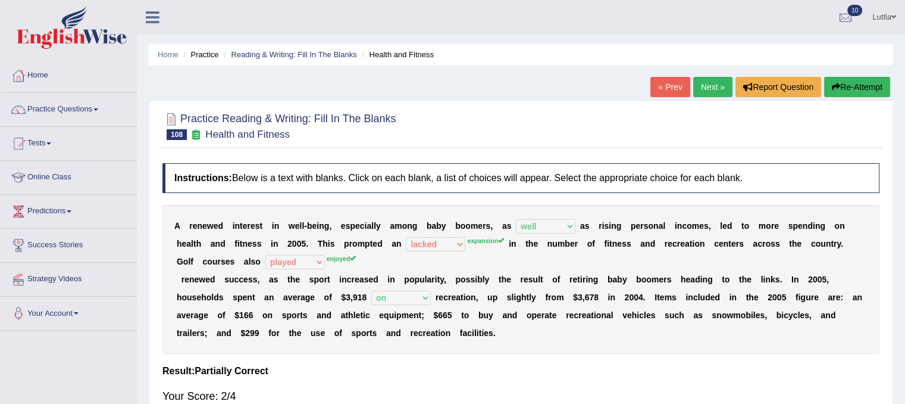
click at [708, 86] on link "Next »" at bounding box center [712, 87] width 39 height 20
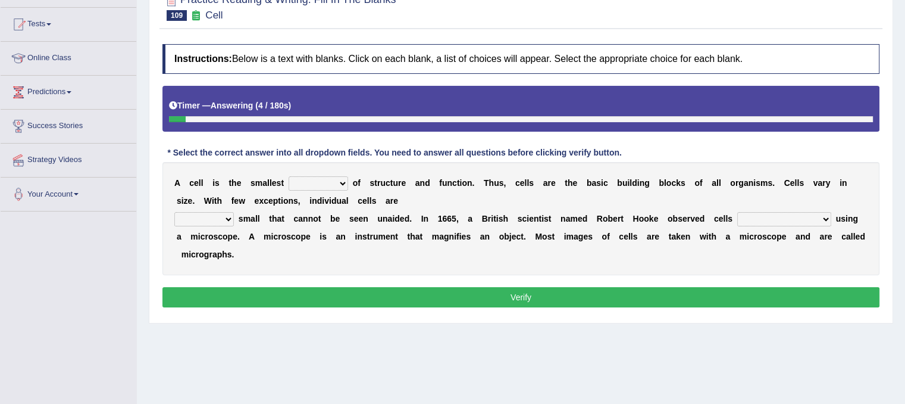
click at [339, 183] on select "object value unit role" at bounding box center [319, 183] width 60 height 14
select select "role"
click at [289, 176] on select "object value unit role" at bounding box center [319, 183] width 60 height 14
click at [226, 217] on select "quite also so now" at bounding box center [204, 219] width 60 height 14
select select "so"
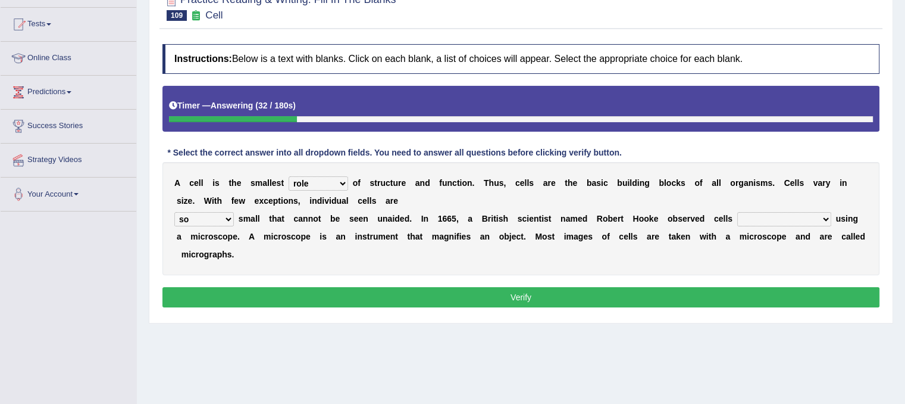
click at [174, 212] on select "quite also so now" at bounding box center [204, 219] width 60 height 14
click at [793, 215] on select "for the first time for the earliest time at the beginning in the beginning" at bounding box center [784, 219] width 94 height 14
select select "for the first time"
click at [737, 212] on select "for the first time for the earliest time at the beginning in the beginning" at bounding box center [784, 219] width 94 height 14
click at [811, 215] on select "for the first time for the earliest time at the beginning in the beginning" at bounding box center [784, 219] width 94 height 14
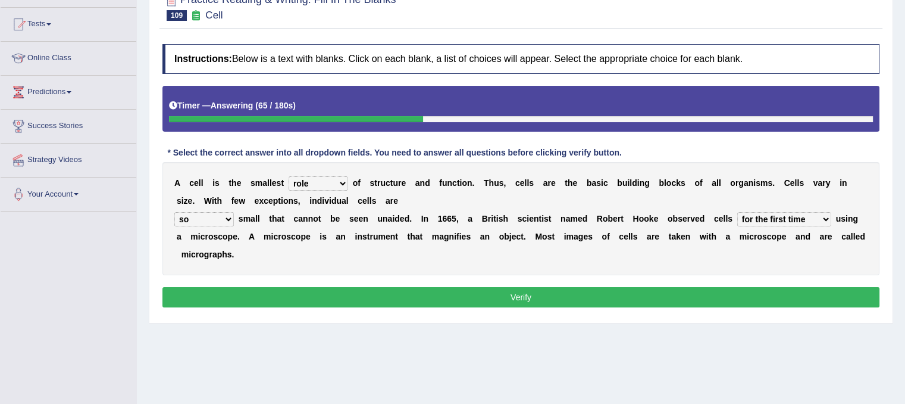
click at [607, 301] on button "Verify" at bounding box center [520, 297] width 717 height 20
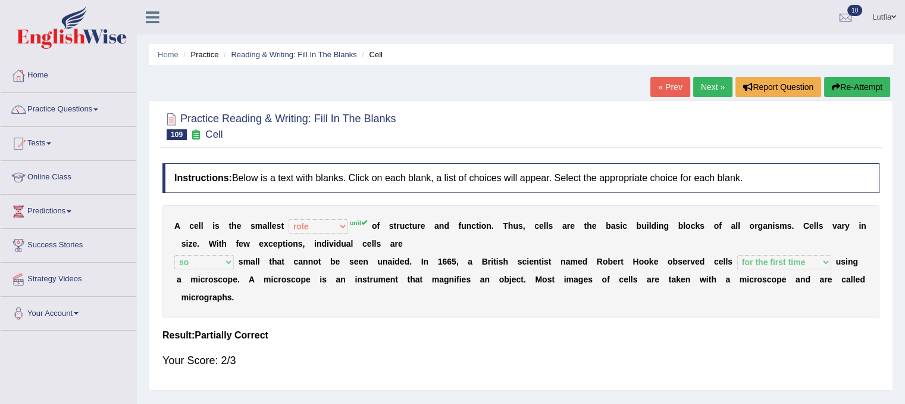
click at [709, 82] on link "Next »" at bounding box center [712, 87] width 39 height 20
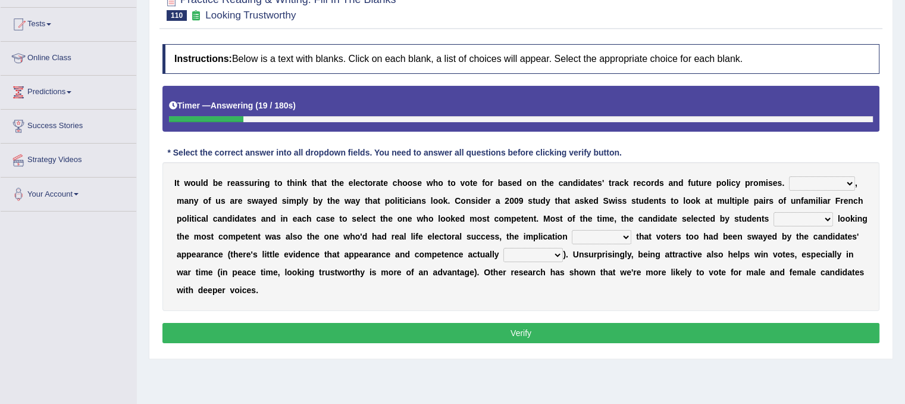
click at [808, 180] on select "For example In truth In addition In return" at bounding box center [822, 183] width 66 height 14
select select "In addition"
click at [789, 176] on select "For example In truth In addition In return" at bounding box center [822, 183] width 66 height 14
click at [823, 220] on select "through at by as" at bounding box center [804, 219] width 60 height 14
select select "by"
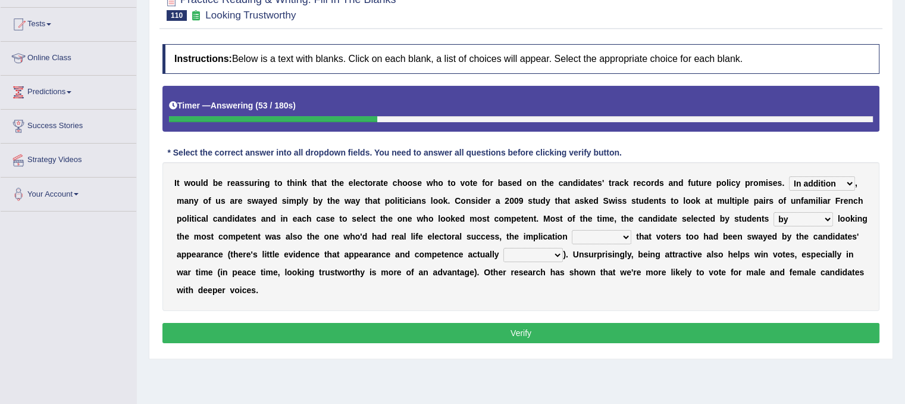
click at [774, 212] on select "through at by as" at bounding box center [804, 219] width 60 height 14
click at [631, 235] on select "being is was having" at bounding box center [602, 237] width 60 height 14
click at [572, 230] on select "being is was having" at bounding box center [602, 237] width 60 height 14
click at [609, 236] on select "being is was having" at bounding box center [602, 237] width 60 height 14
select select "being"
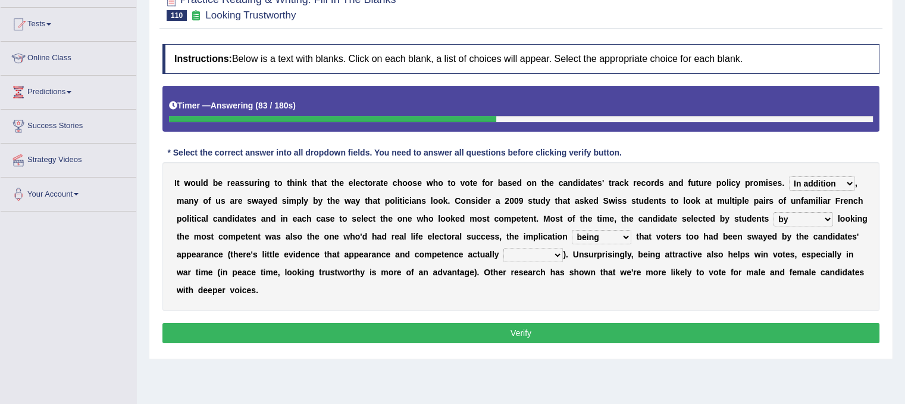
click at [572, 230] on select "being is was having" at bounding box center [602, 237] width 60 height 14
click at [618, 236] on select "being is was having" at bounding box center [602, 237] width 60 height 14
click at [545, 251] on select "correlate overlap cooperate diverge" at bounding box center [534, 255] width 60 height 14
select select "correlate"
click at [504, 248] on select "correlate overlap cooperate diverge" at bounding box center [534, 255] width 60 height 14
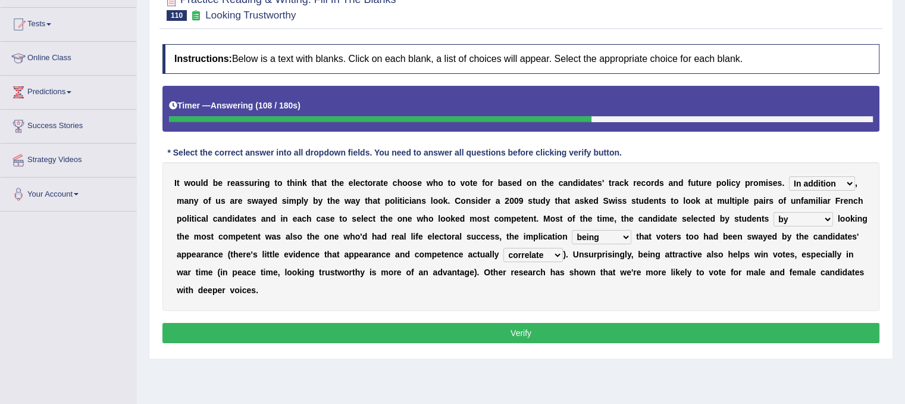
click at [565, 324] on button "Verify" at bounding box center [520, 333] width 717 height 20
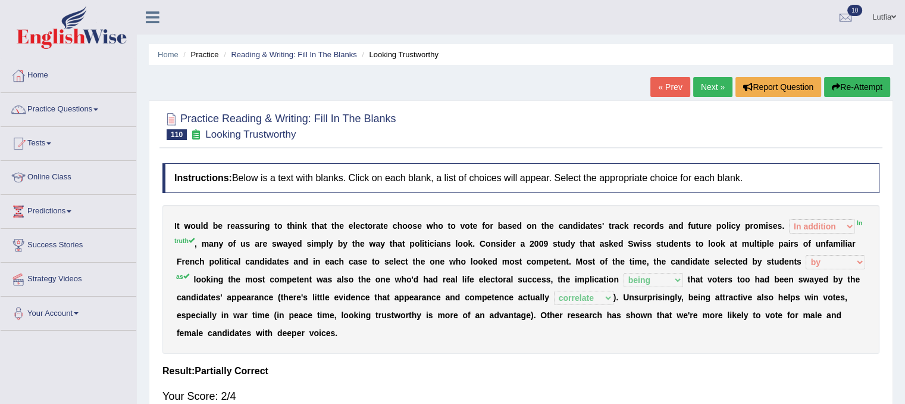
click at [704, 80] on link "Next »" at bounding box center [712, 87] width 39 height 20
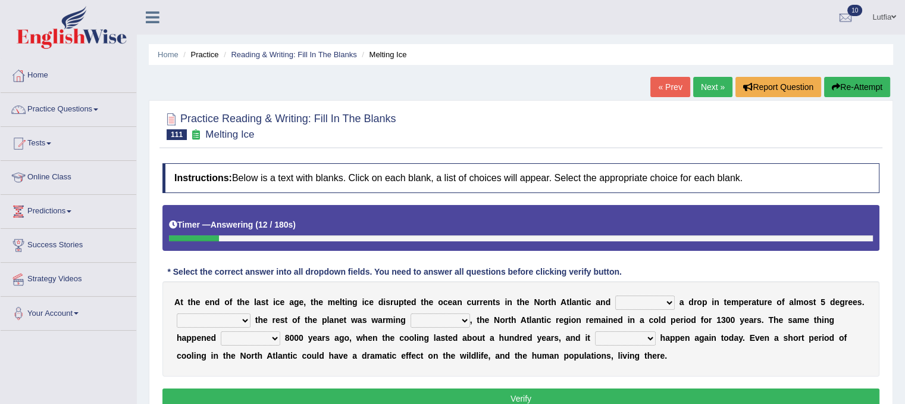
click at [664, 301] on select "featured denied reflected caused" at bounding box center [645, 302] width 60 height 14
select select "reflected"
click at [615, 295] on select "featured denied reflected caused" at bounding box center [645, 302] width 60 height 14
click at [243, 315] on select "Contrasting to Even though As if Now that" at bounding box center [214, 320] width 74 height 14
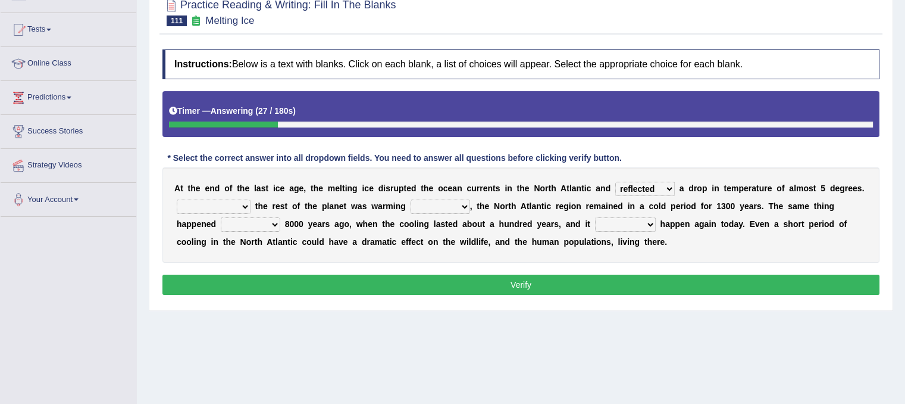
scroll to position [119, 0]
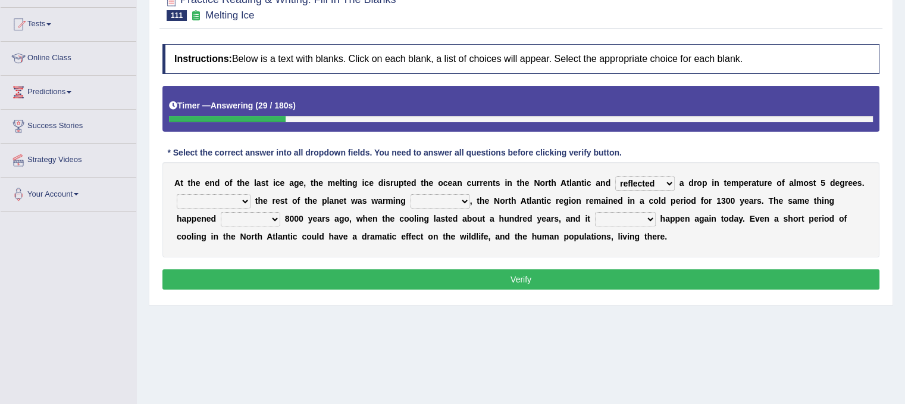
click at [238, 203] on select "Contrasting to Even though As if Now that" at bounding box center [214, 201] width 74 height 14
select select "Even though"
click at [177, 194] on select "Contrasting to Even though As if Now that" at bounding box center [214, 201] width 74 height 14
click at [449, 199] on select "in off up back" at bounding box center [441, 201] width 60 height 14
select select "up"
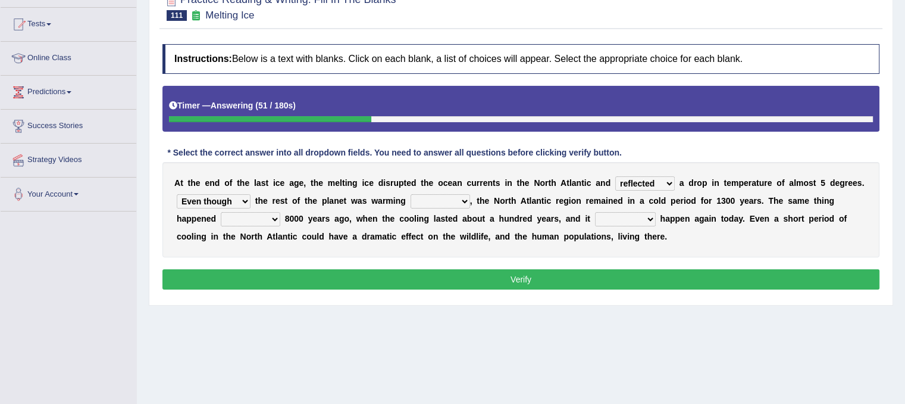
click at [411, 194] on select "in off up back" at bounding box center [441, 201] width 60 height 14
click at [454, 196] on select "in off up back" at bounding box center [441, 201] width 60 height 14
click at [411, 194] on select "in off up back" at bounding box center [441, 201] width 60 height 14
click at [270, 220] on select "on before after around" at bounding box center [251, 219] width 60 height 14
select select "before"
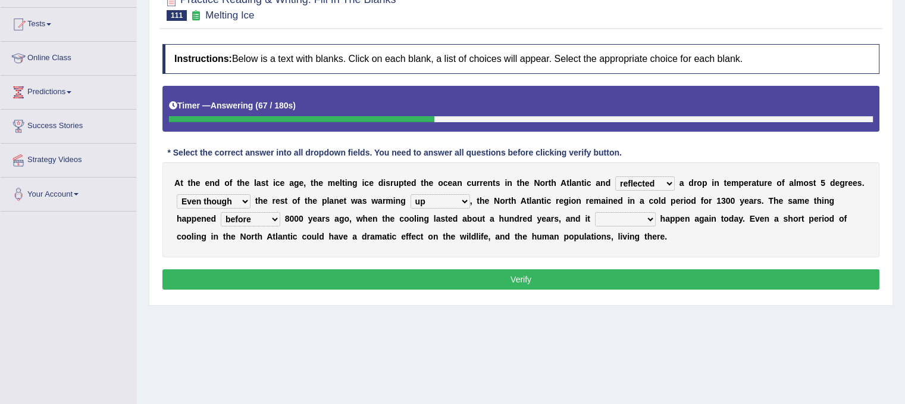
click at [221, 212] on select "on before after around" at bounding box center [251, 219] width 60 height 14
click at [646, 219] on select "could can should could have" at bounding box center [625, 219] width 61 height 14
select select "could"
click at [595, 212] on select "could can should could have" at bounding box center [625, 219] width 61 height 14
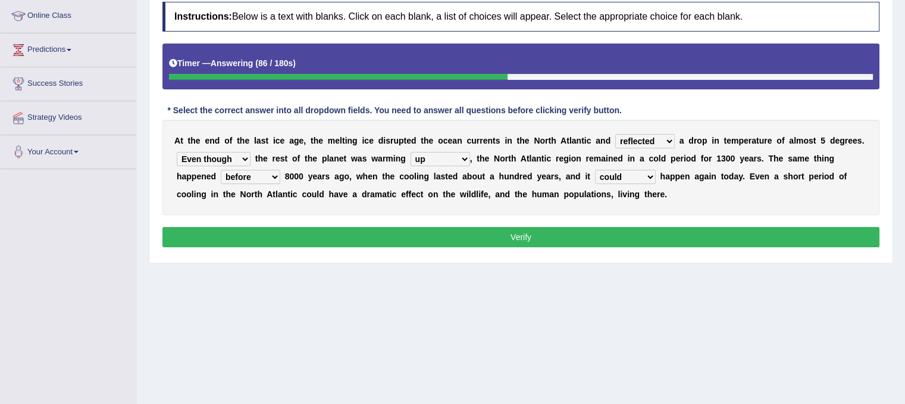
scroll to position [179, 0]
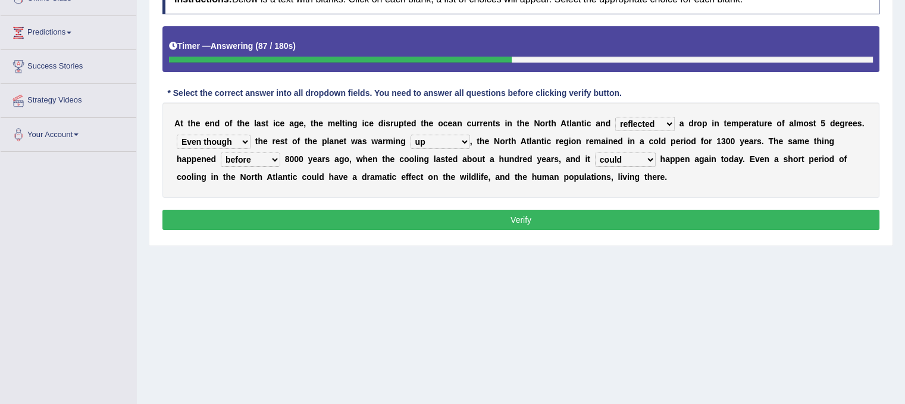
click at [493, 220] on button "Verify" at bounding box center [520, 219] width 717 height 20
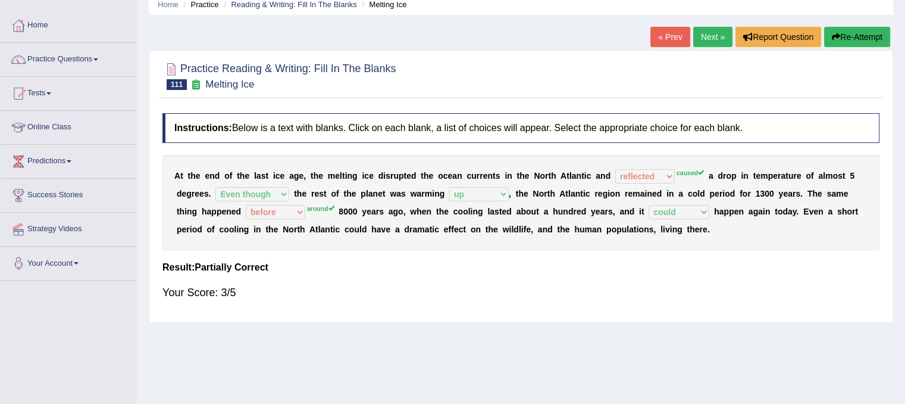
scroll to position [0, 0]
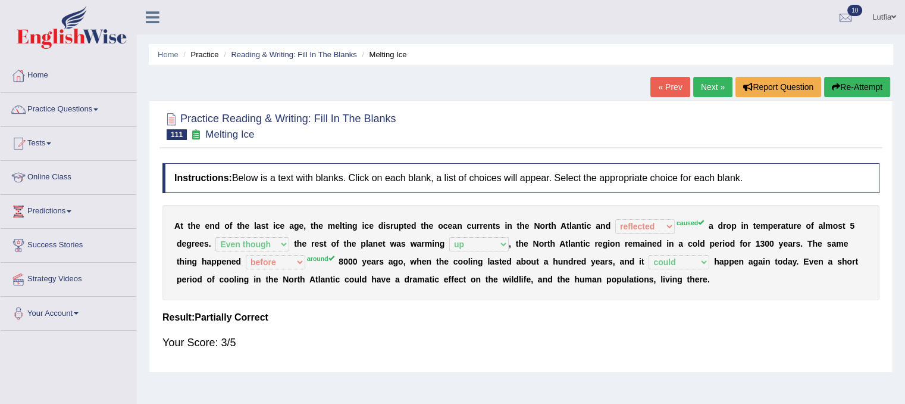
click at [714, 81] on link "Next »" at bounding box center [712, 87] width 39 height 20
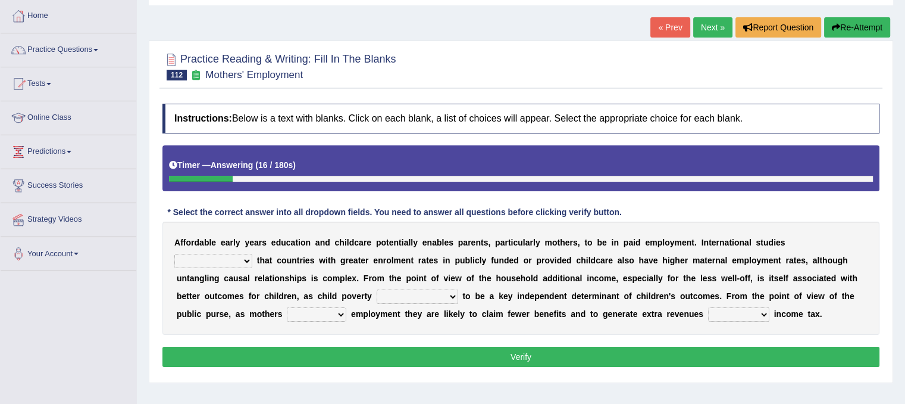
click at [252, 254] on select "are finding found have yet to find have found" at bounding box center [213, 261] width 78 height 14
select select "found"
click at [252, 254] on select "are finding found have yet to find have found" at bounding box center [213, 261] width 78 height 14
click at [377, 296] on select "is shown has been shown was showing showed" at bounding box center [418, 296] width 82 height 14
select select "is shown"
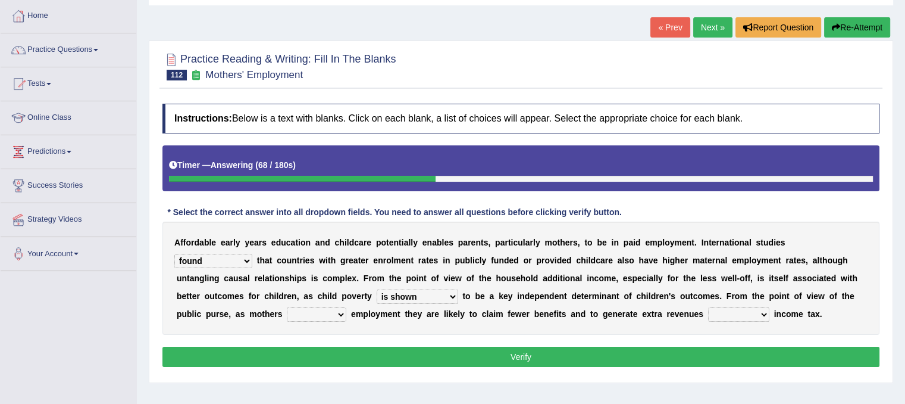
click at [377, 289] on select "is shown has been shown was showing showed" at bounding box center [418, 296] width 82 height 14
click at [287, 315] on select "enact enrol enter enlist" at bounding box center [317, 314] width 60 height 14
select select "enrol"
click at [287, 307] on select "enact enrol enter enlist" at bounding box center [317, 314] width 60 height 14
click at [708, 311] on select "through within by throughout" at bounding box center [738, 314] width 61 height 14
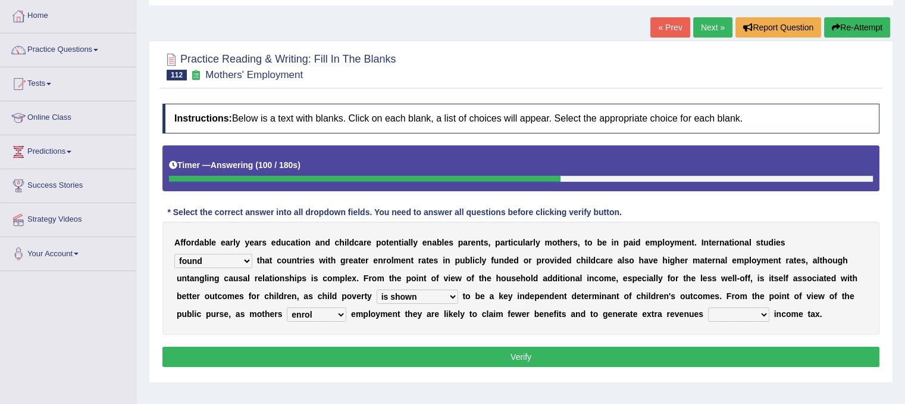
select select "through"
click at [708, 307] on select "through within by throughout" at bounding box center [738, 314] width 61 height 14
click at [624, 356] on button "Verify" at bounding box center [520, 356] width 717 height 20
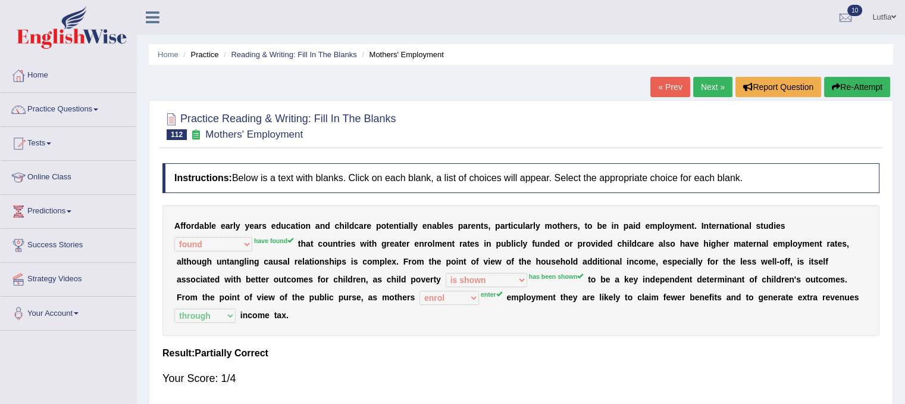
click at [712, 89] on link "Next »" at bounding box center [712, 87] width 39 height 20
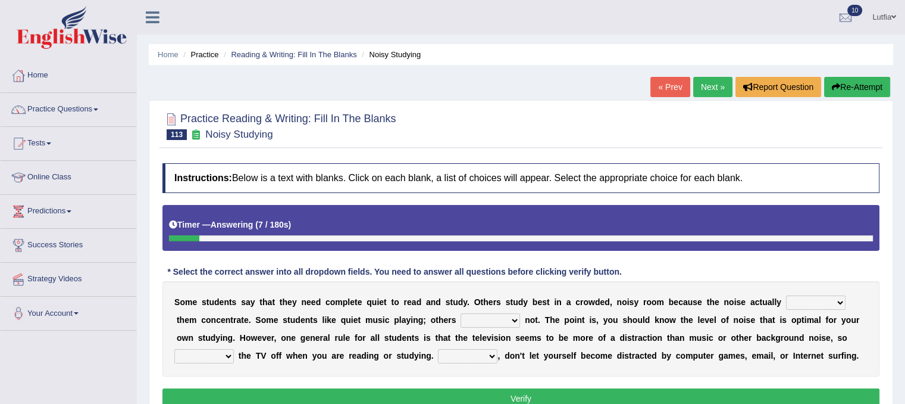
click at [807, 302] on select "helps stops aids gives" at bounding box center [816, 302] width 60 height 14
select select "stops"
click at [786, 295] on select "helps stops aids gives" at bounding box center [816, 302] width 60 height 14
click at [495, 320] on select "have doing do are" at bounding box center [491, 320] width 60 height 14
select select "are"
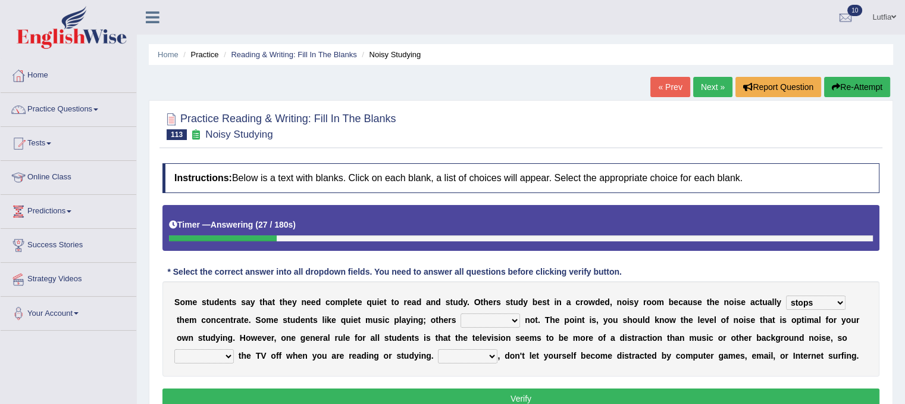
click at [461, 313] on select "have doing do are" at bounding box center [491, 320] width 60 height 14
click at [221, 354] on select "make put leave cut" at bounding box center [204, 356] width 60 height 14
select select "put"
click at [174, 349] on select "make put leave cut" at bounding box center [204, 356] width 60 height 14
click at [482, 355] on select "Thus However Yet Also" at bounding box center [468, 356] width 60 height 14
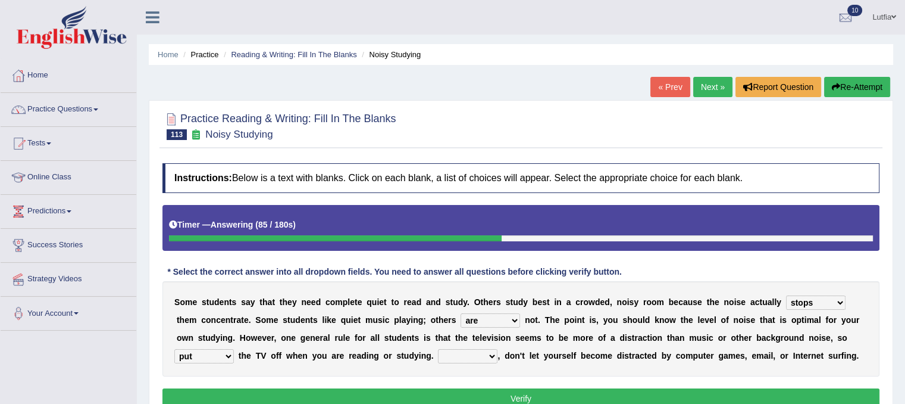
select select "However"
click at [438, 349] on select "Thus However Yet Also" at bounding box center [468, 356] width 60 height 14
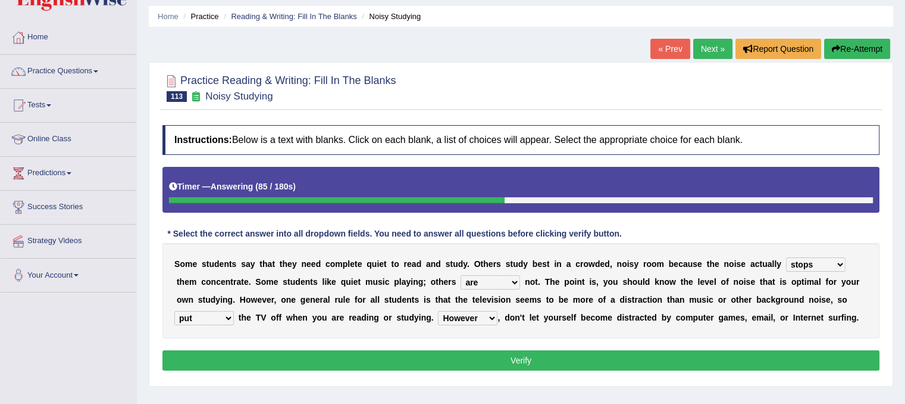
scroll to position [60, 0]
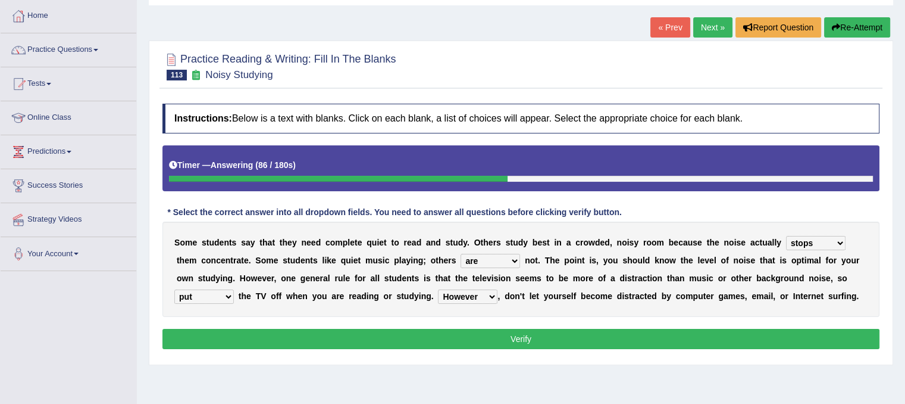
click at [481, 334] on button "Verify" at bounding box center [520, 339] width 717 height 20
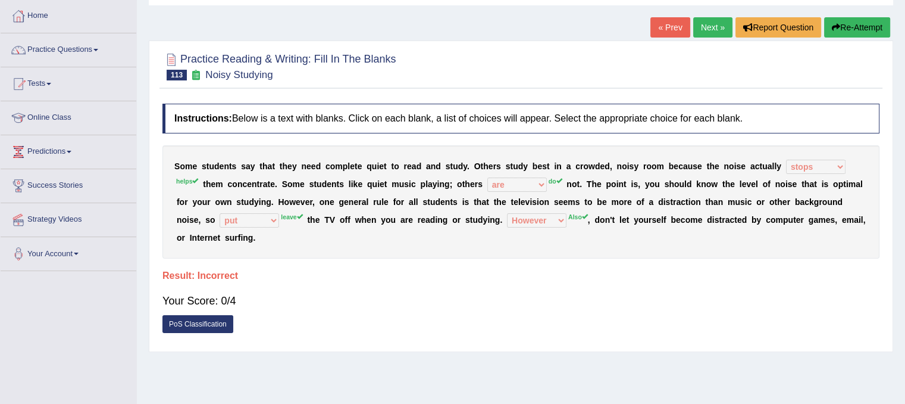
scroll to position [0, 0]
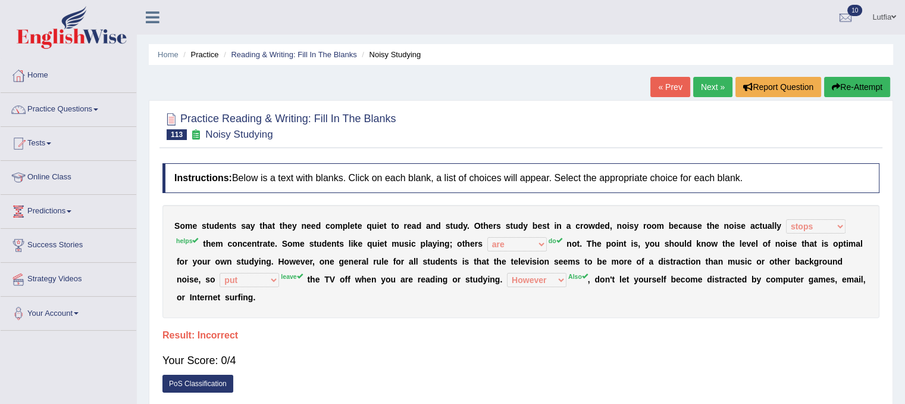
click at [41, 104] on link "Practice Questions" at bounding box center [69, 108] width 136 height 30
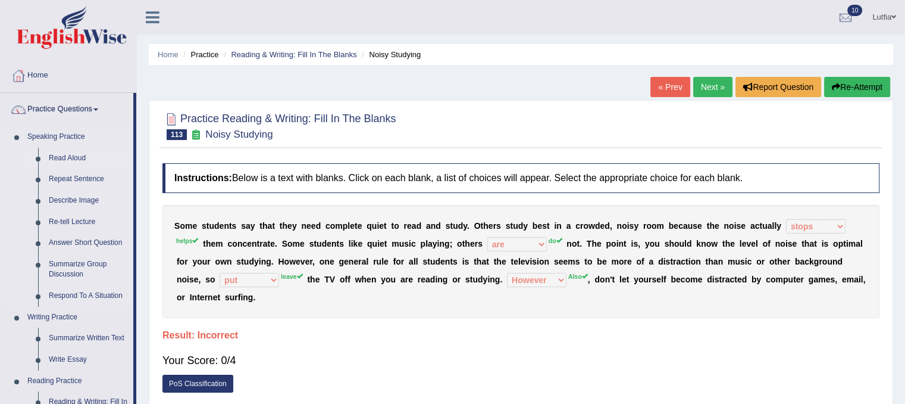
click at [81, 152] on link "Read Aloud" at bounding box center [88, 158] width 90 height 21
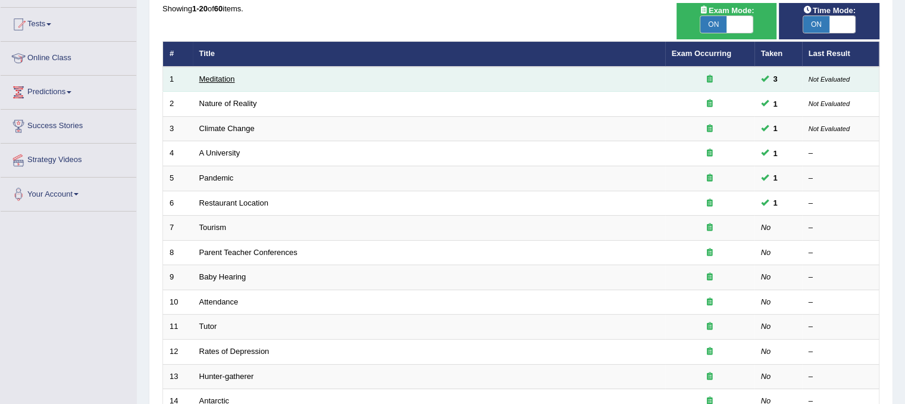
click at [217, 80] on link "Meditation" at bounding box center [217, 78] width 36 height 9
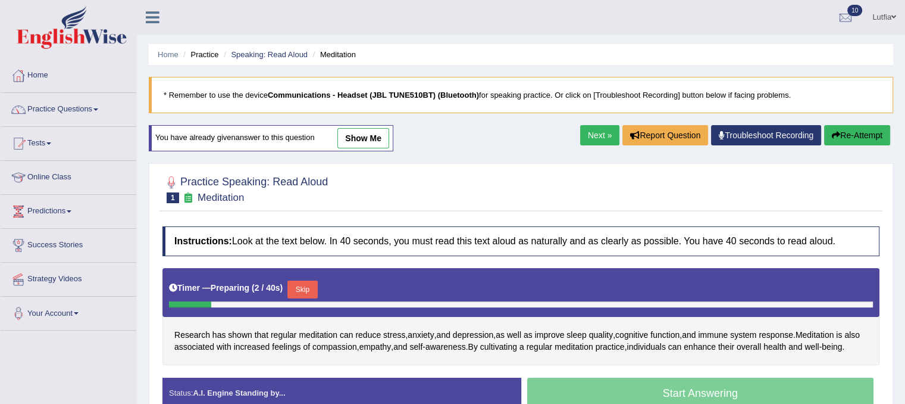
click at [349, 135] on link "show me" at bounding box center [363, 138] width 52 height 20
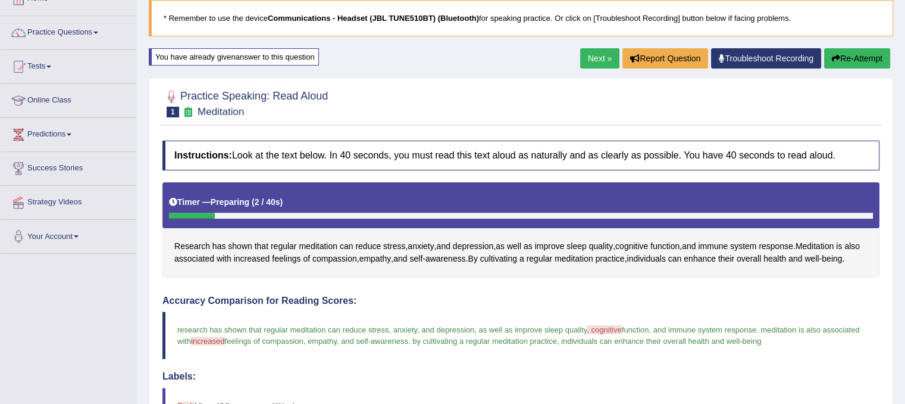
scroll to position [69, 0]
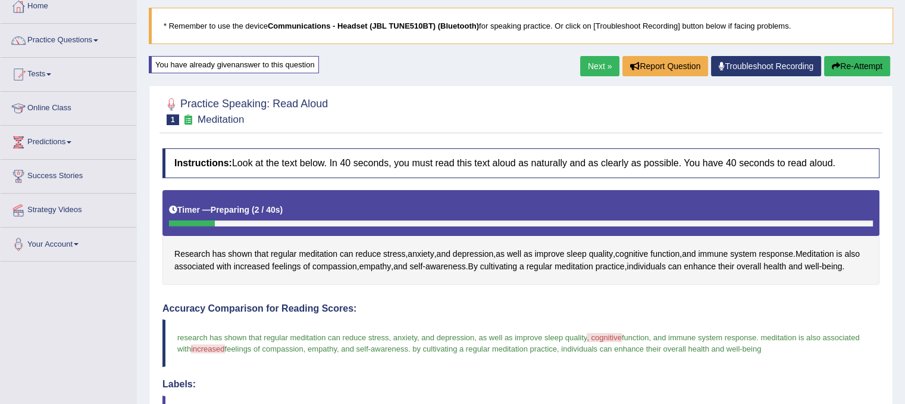
click at [584, 68] on link "Next »" at bounding box center [599, 66] width 39 height 20
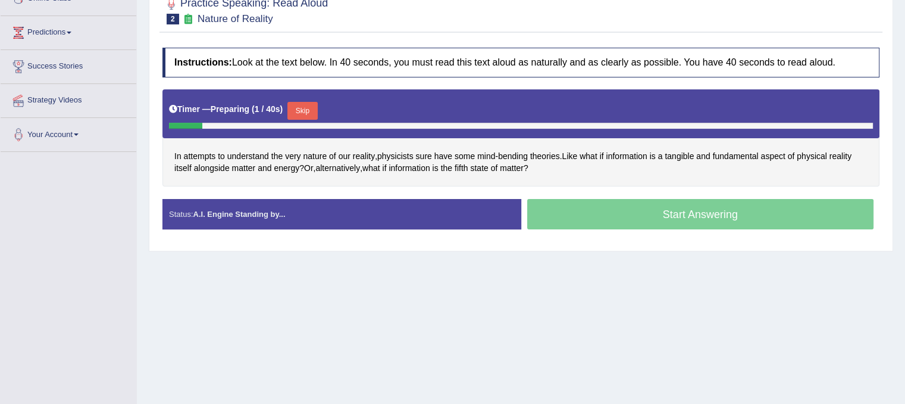
scroll to position [60, 0]
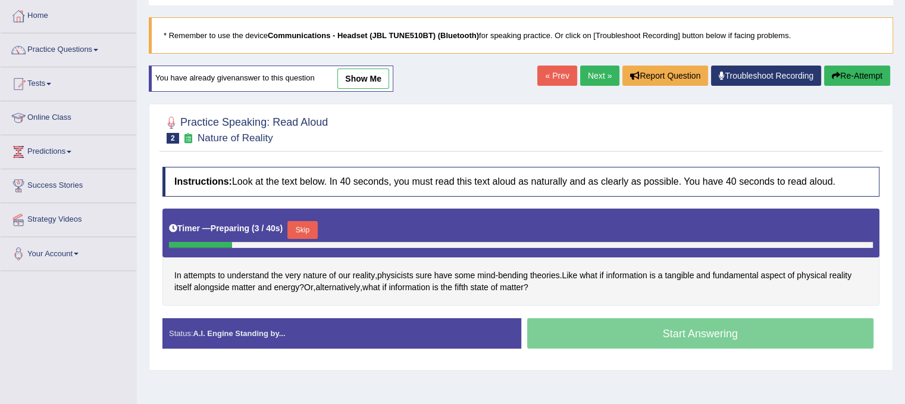
click at [354, 82] on link "show me" at bounding box center [363, 78] width 52 height 20
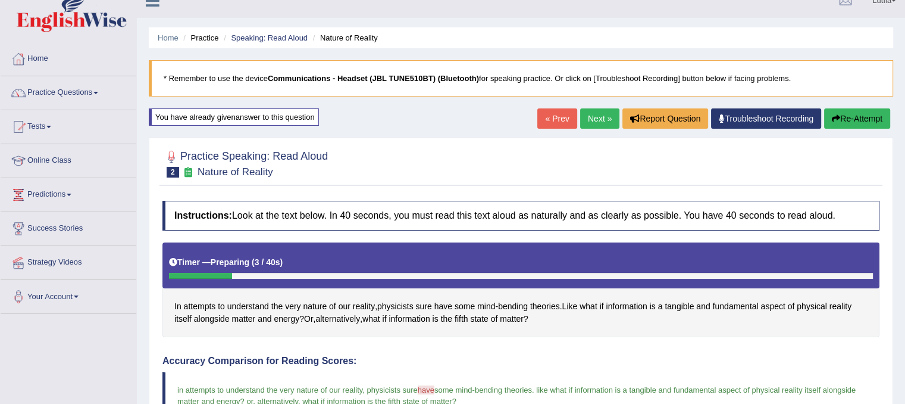
scroll to position [0, 0]
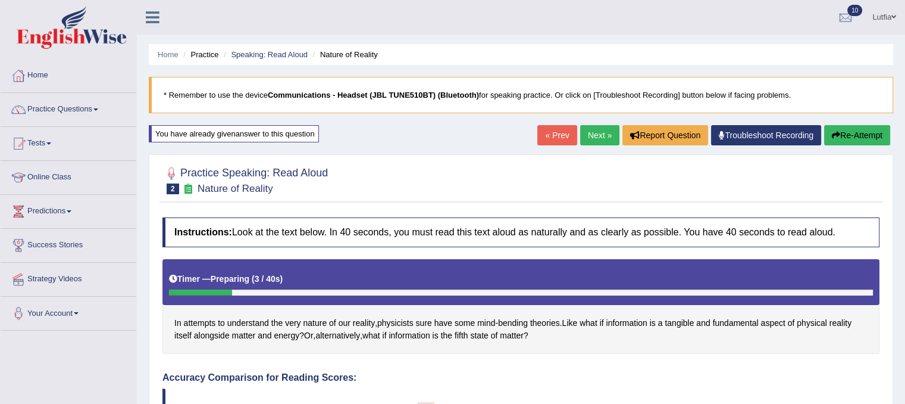
click at [588, 135] on link "Next »" at bounding box center [599, 135] width 39 height 20
click at [88, 108] on link "Practice Questions" at bounding box center [69, 108] width 136 height 30
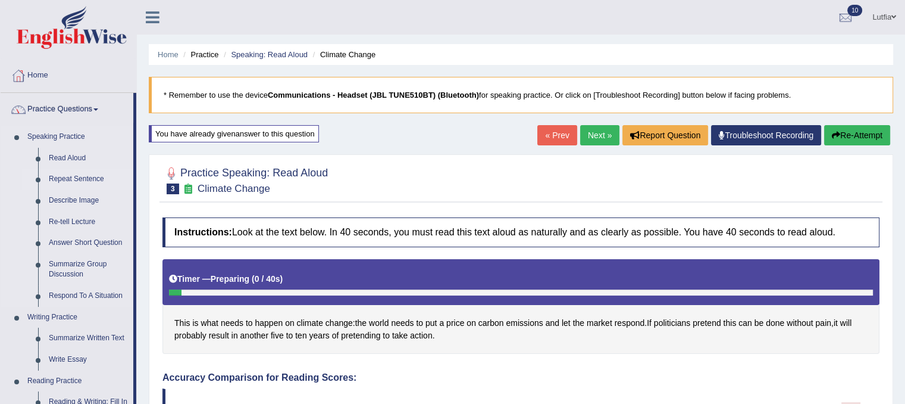
click at [86, 174] on link "Repeat Sentence" at bounding box center [88, 178] width 90 height 21
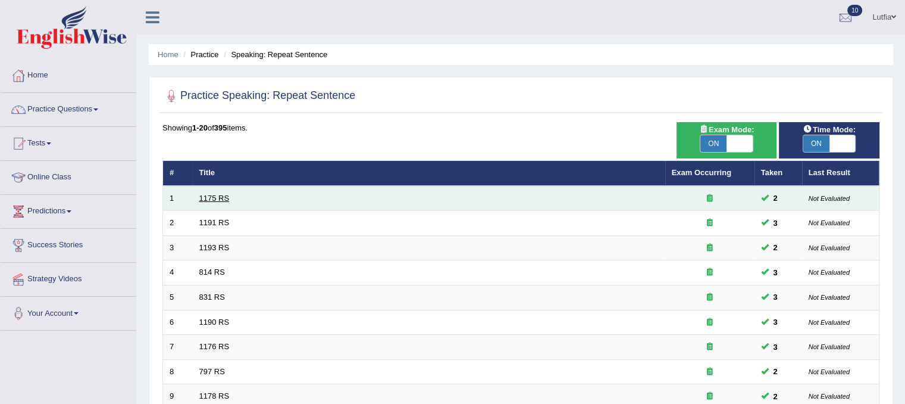
click at [222, 198] on link "1175 RS" at bounding box center [214, 197] width 30 height 9
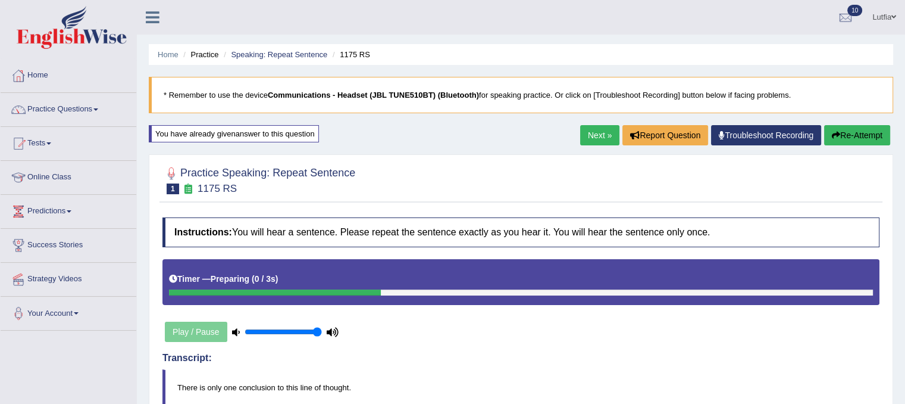
click at [600, 136] on link "Next »" at bounding box center [599, 135] width 39 height 20
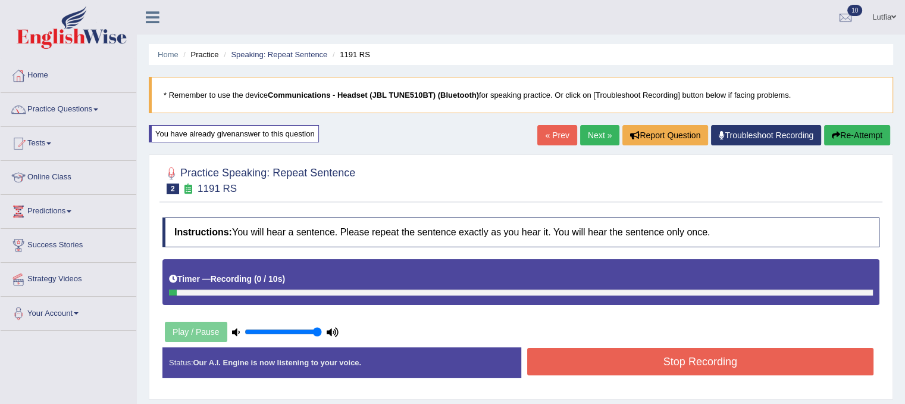
click at [300, 132] on div "You have already given answer to this question" at bounding box center [234, 133] width 170 height 17
click at [593, 136] on link "Next »" at bounding box center [599, 135] width 39 height 20
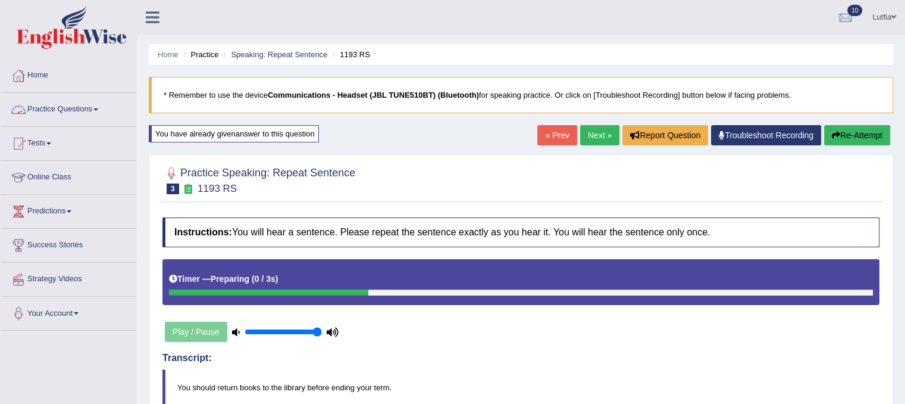
click at [55, 108] on link "Practice Questions" at bounding box center [69, 108] width 136 height 30
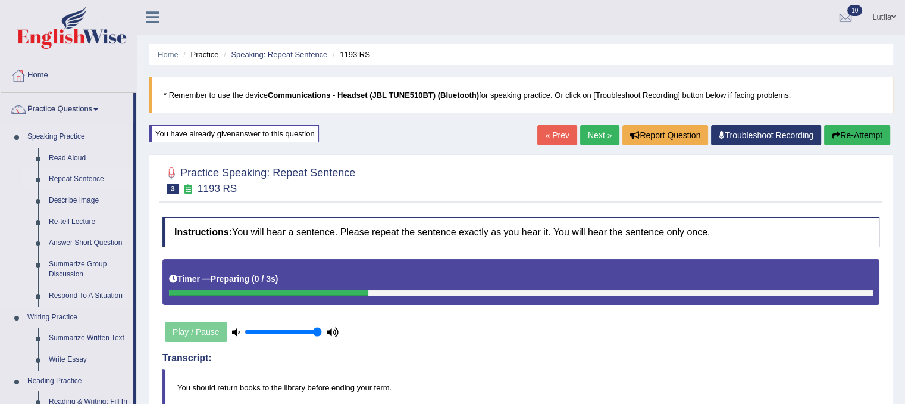
click at [84, 175] on link "Repeat Sentence" at bounding box center [88, 178] width 90 height 21
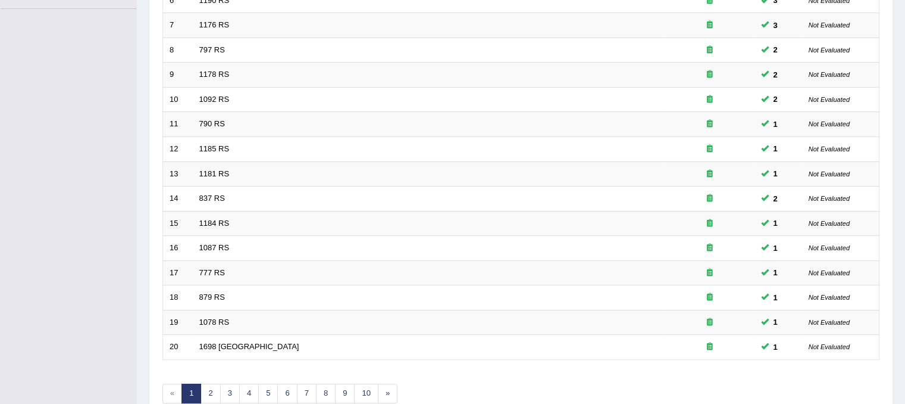
scroll to position [381, 0]
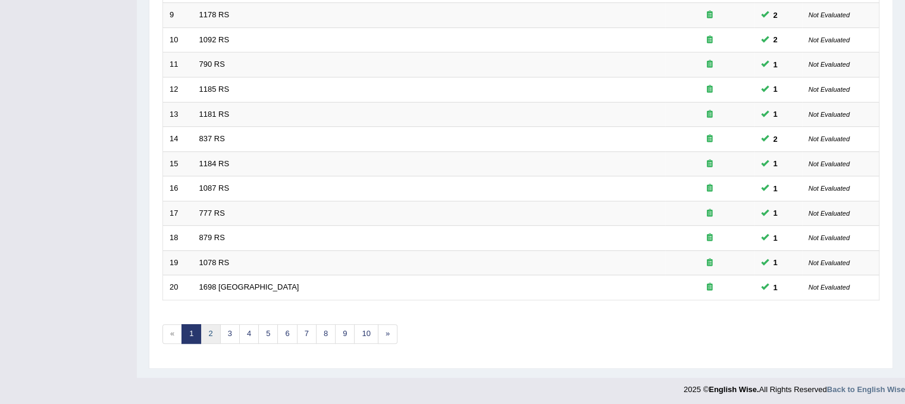
click at [208, 326] on link "2" at bounding box center [211, 334] width 20 height 20
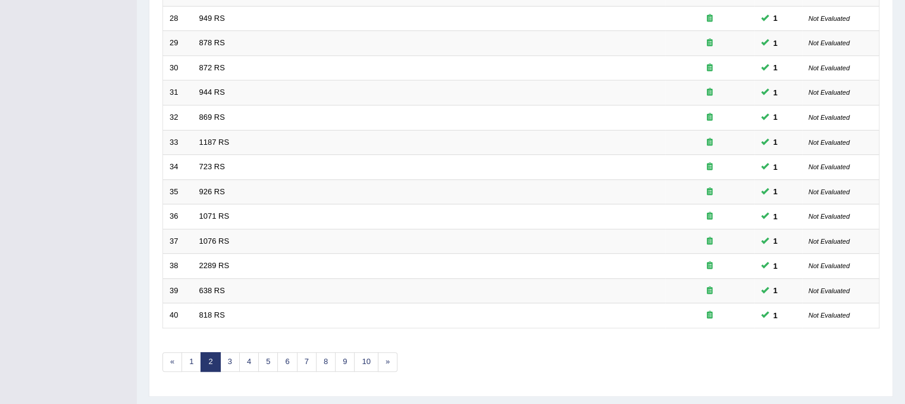
scroll to position [381, 0]
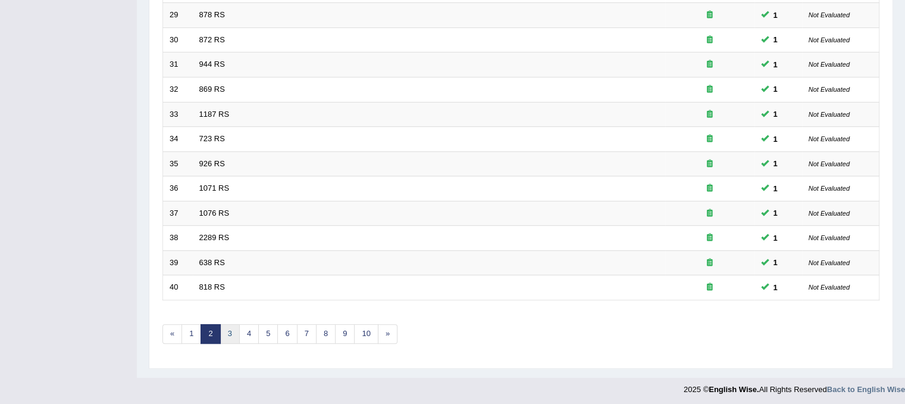
click at [231, 324] on link "3" at bounding box center [230, 334] width 20 height 20
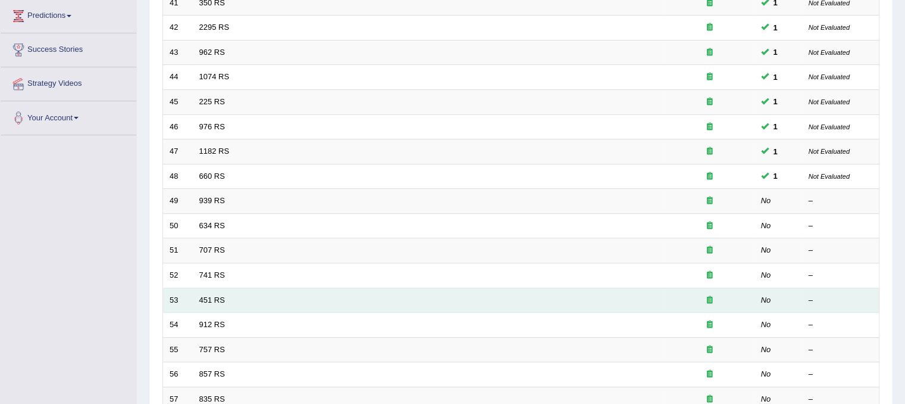
scroll to position [179, 0]
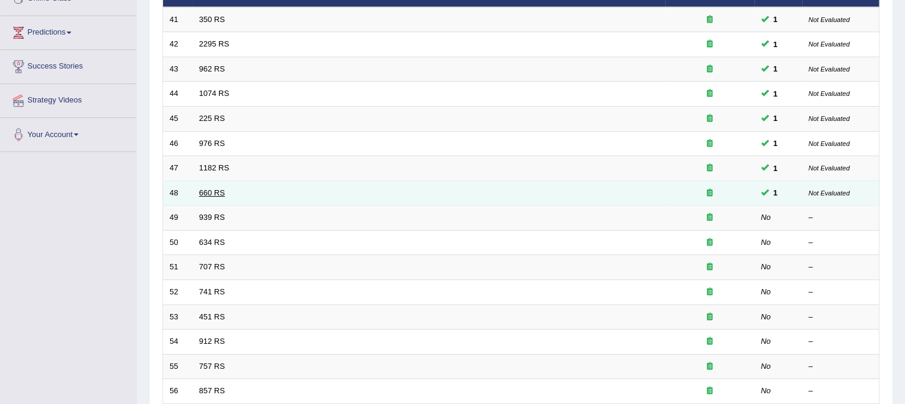
click at [217, 191] on link "660 RS" at bounding box center [212, 192] width 26 height 9
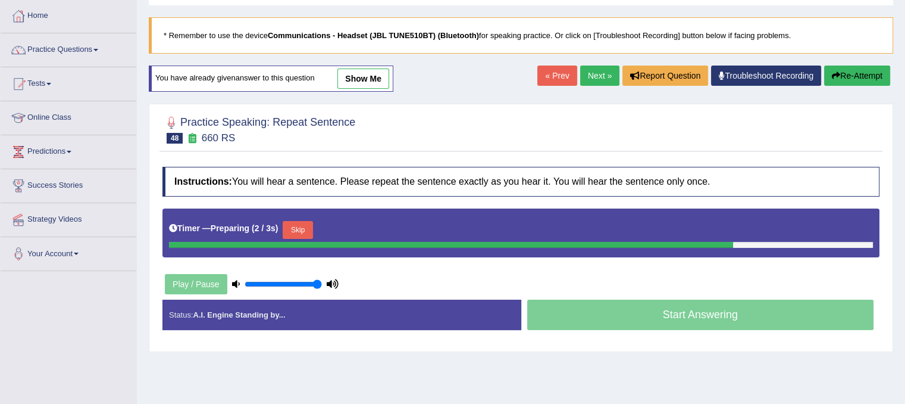
click at [364, 77] on link "show me" at bounding box center [363, 78] width 52 height 20
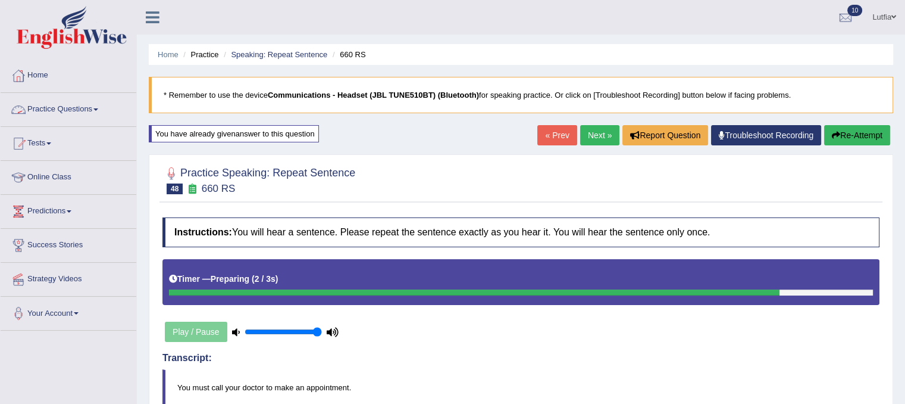
click at [88, 112] on link "Practice Questions" at bounding box center [69, 108] width 136 height 30
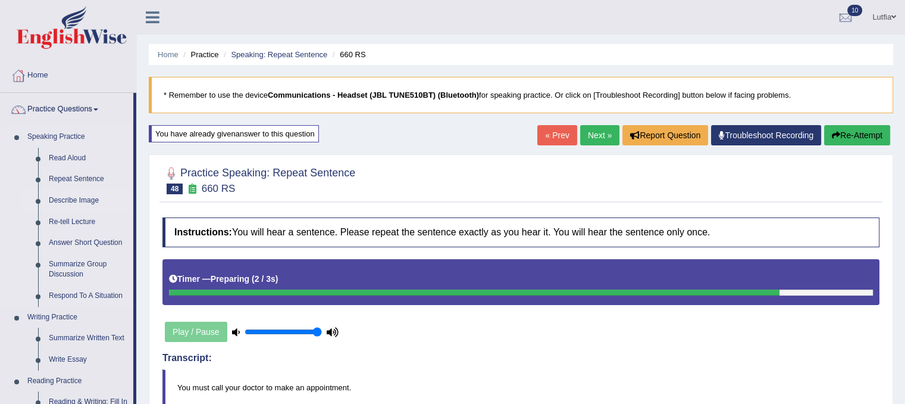
click at [73, 199] on link "Describe Image" at bounding box center [88, 200] width 90 height 21
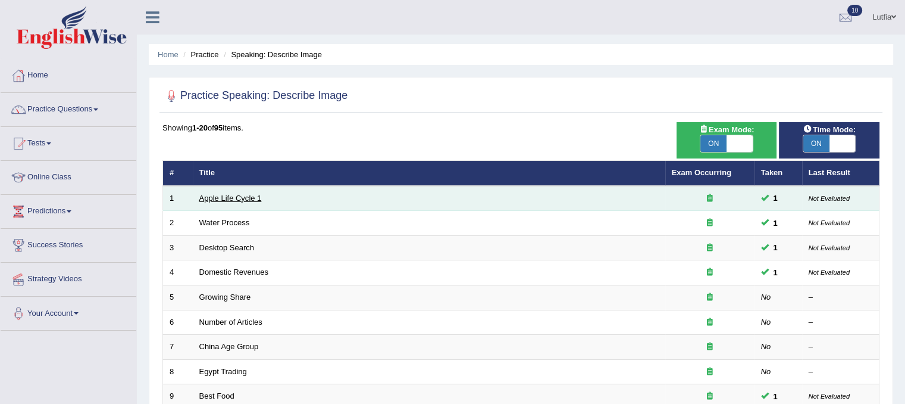
click at [233, 199] on link "Apple Life Cycle 1" at bounding box center [230, 197] width 62 height 9
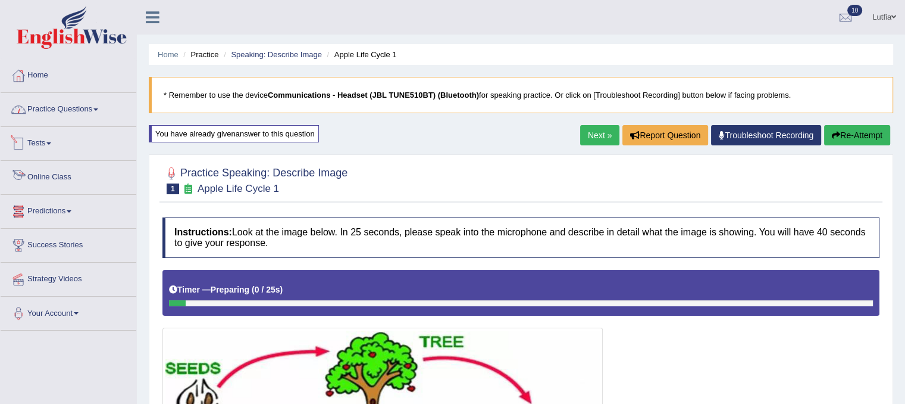
click at [87, 108] on link "Practice Questions" at bounding box center [69, 108] width 136 height 30
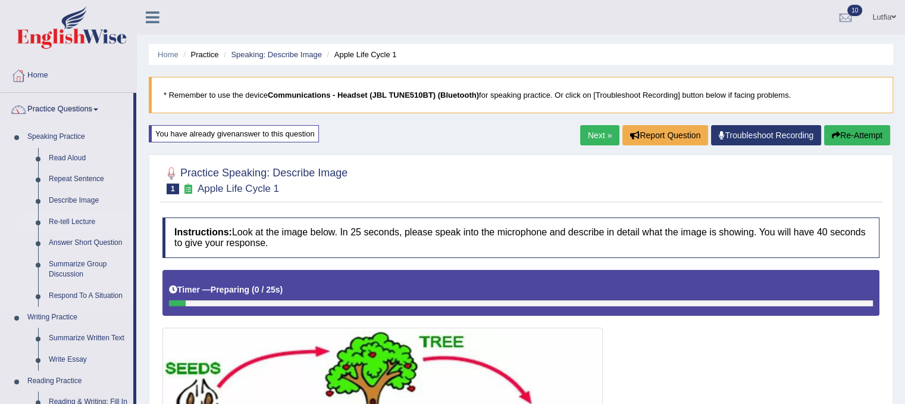
click at [90, 221] on link "Re-tell Lecture" at bounding box center [88, 221] width 90 height 21
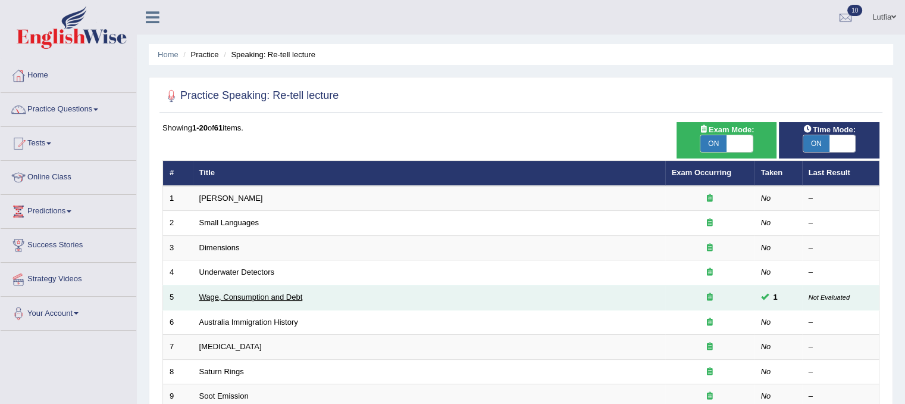
click at [205, 294] on link "Wage, Consumption and Debt" at bounding box center [251, 296] width 104 height 9
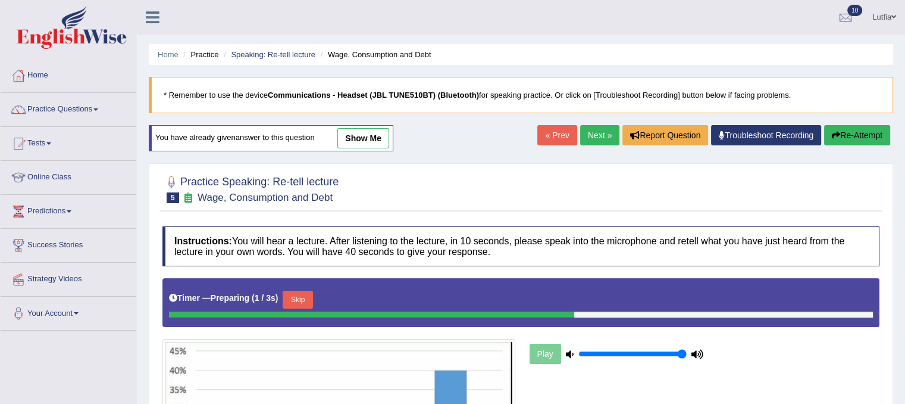
click at [361, 134] on link "show me" at bounding box center [363, 138] width 52 height 20
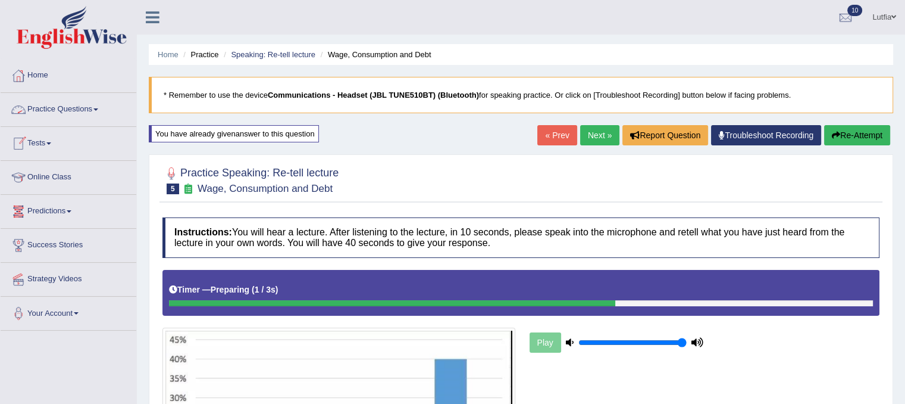
click at [63, 103] on link "Practice Questions" at bounding box center [69, 108] width 136 height 30
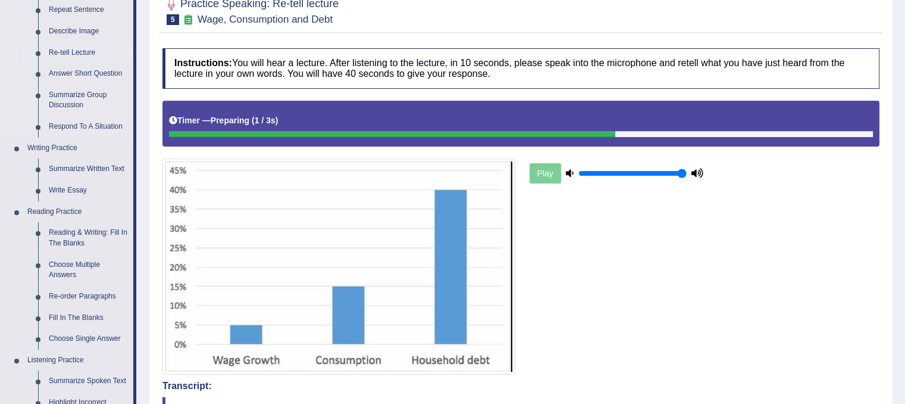
scroll to position [179, 0]
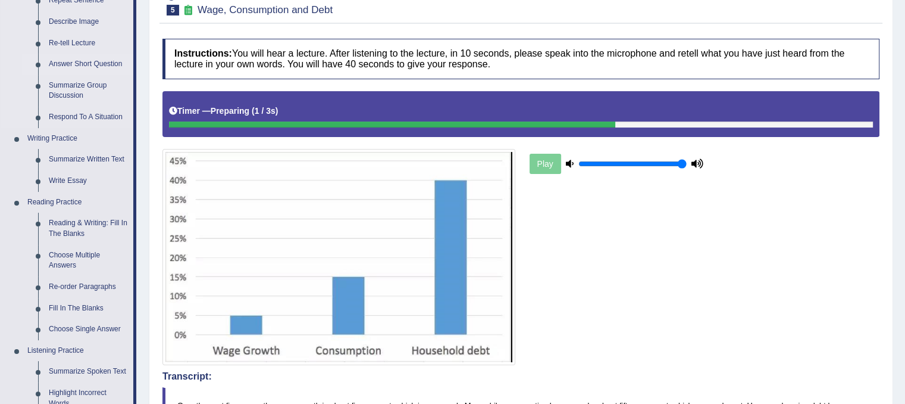
click at [77, 64] on link "Answer Short Question" at bounding box center [88, 64] width 90 height 21
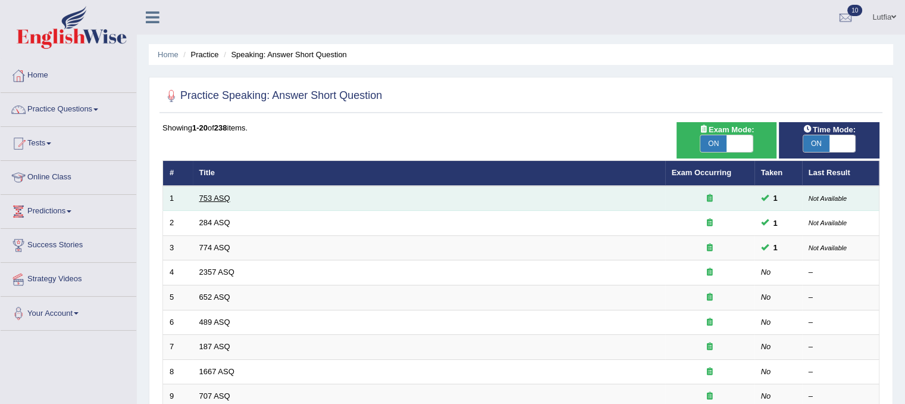
click at [215, 197] on link "753 ASQ" at bounding box center [214, 197] width 31 height 9
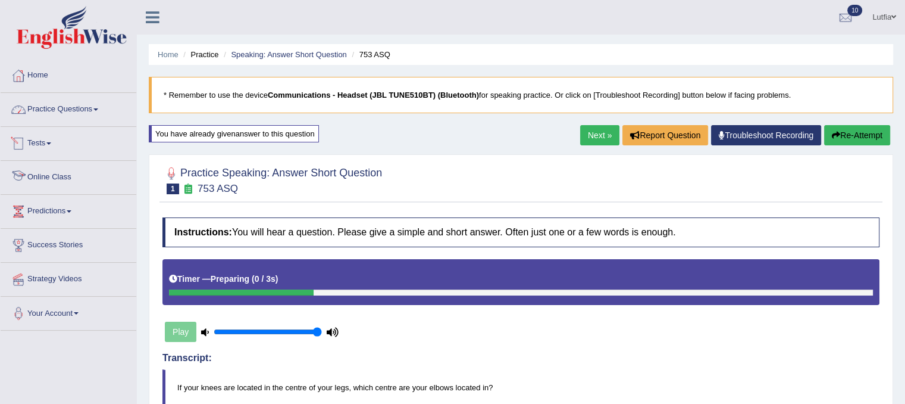
click at [80, 110] on link "Practice Questions" at bounding box center [69, 108] width 136 height 30
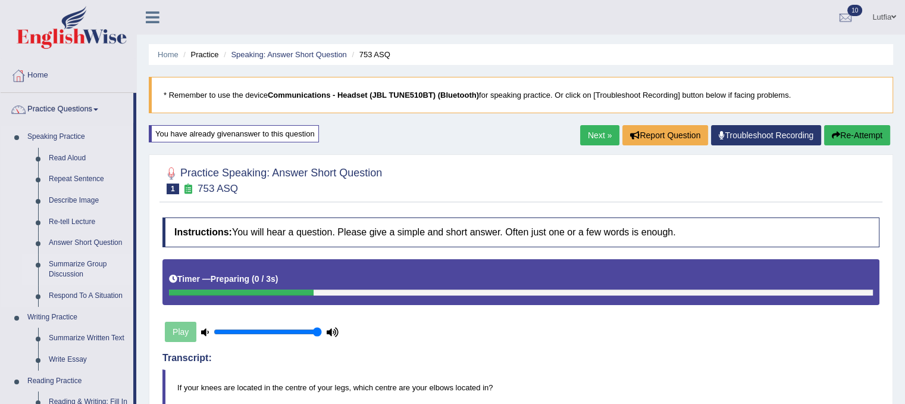
click at [80, 267] on link "Summarize Group Discussion" at bounding box center [88, 270] width 90 height 32
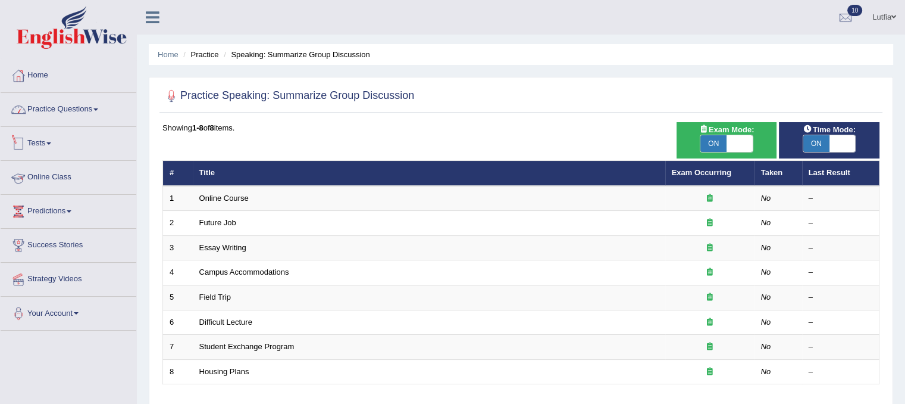
click at [88, 110] on link "Practice Questions" at bounding box center [69, 108] width 136 height 30
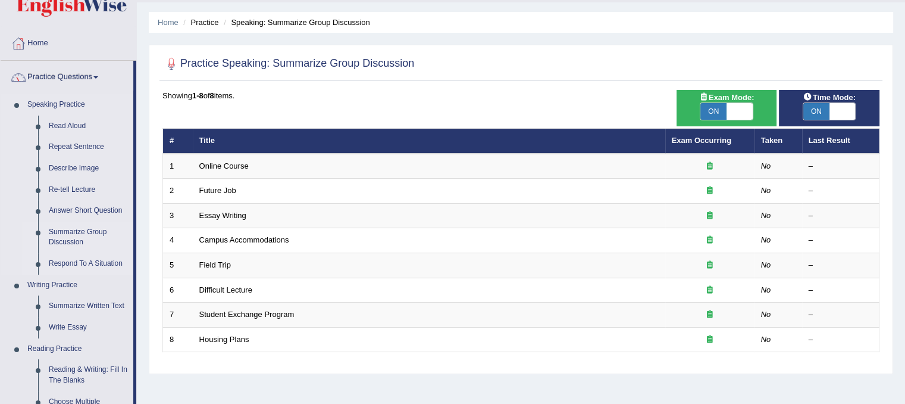
scroll to position [119, 0]
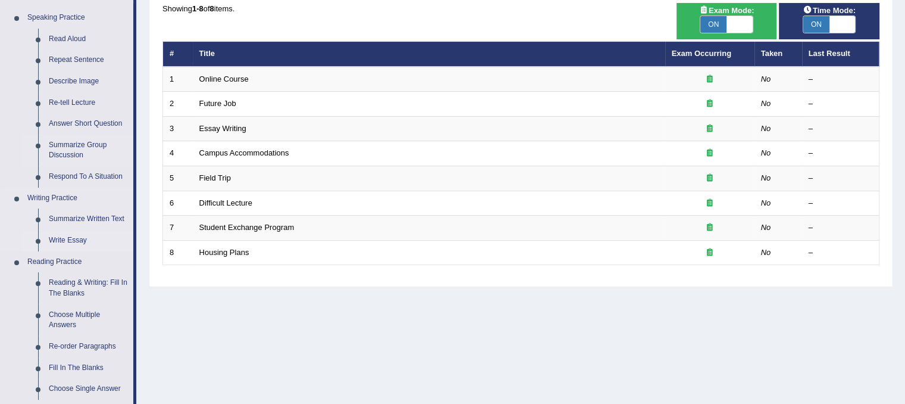
click at [79, 236] on link "Write Essay" at bounding box center [88, 240] width 90 height 21
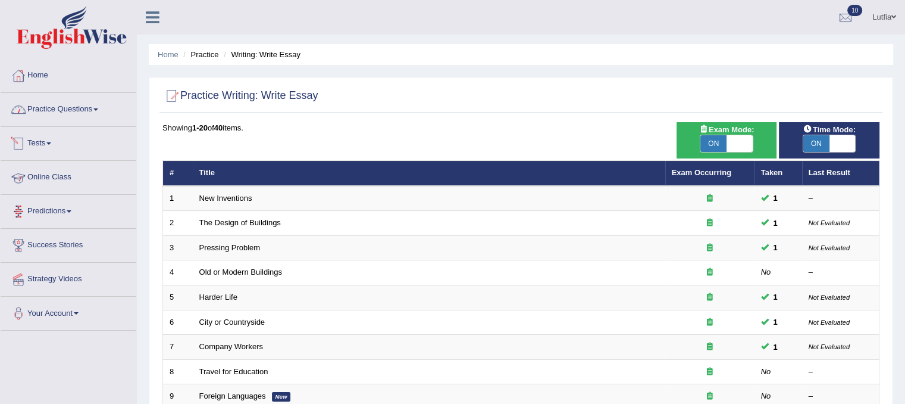
click at [71, 117] on link "Practice Questions" at bounding box center [69, 108] width 136 height 30
